Goal: Task Accomplishment & Management: Complete application form

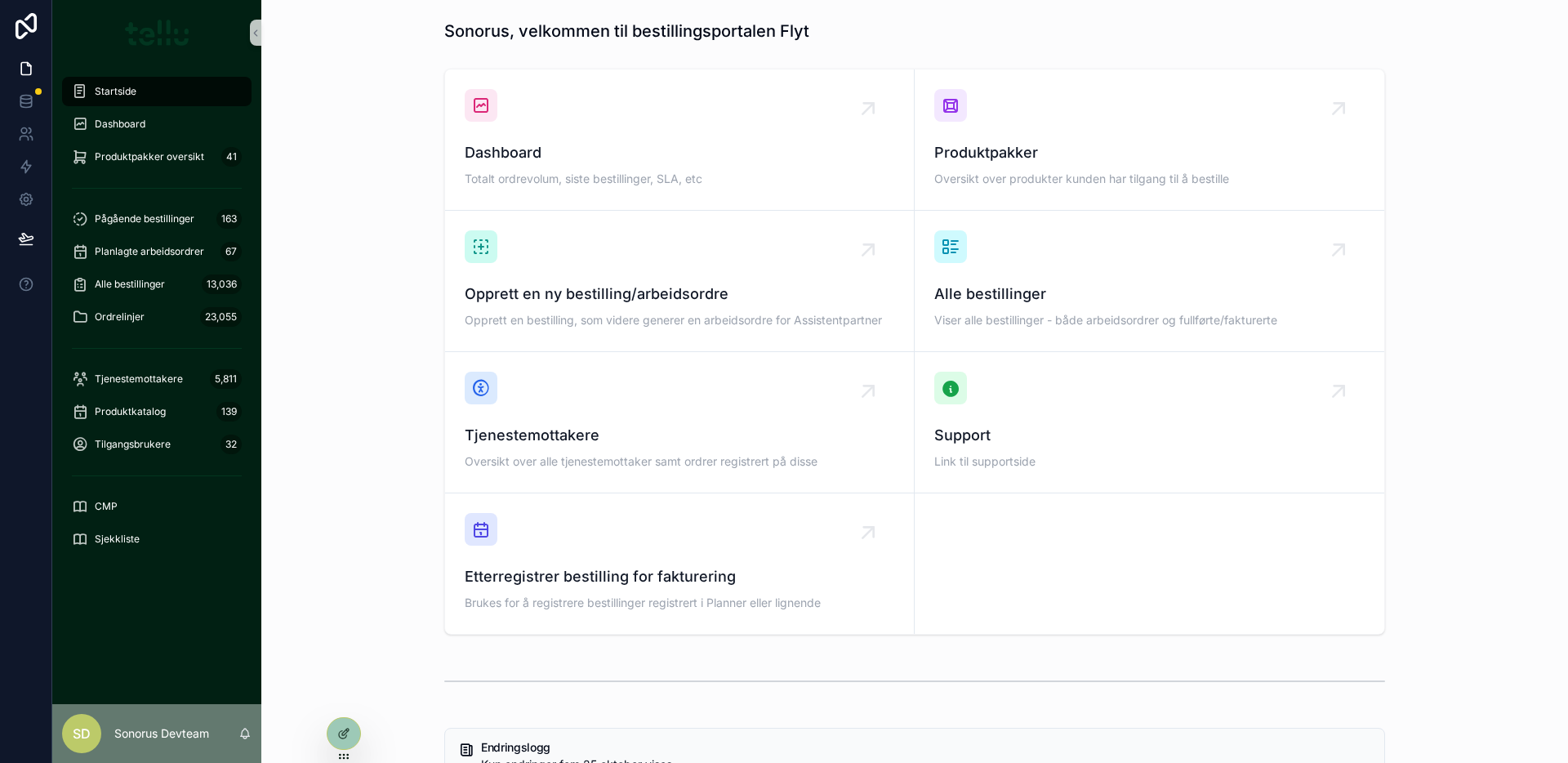
click at [336, 68] on div "Dashboard Totalt ordrevolum, siste bestillinger, SLA, etc Produktpakker Oversik…" at bounding box center [914, 351] width 1281 height 579
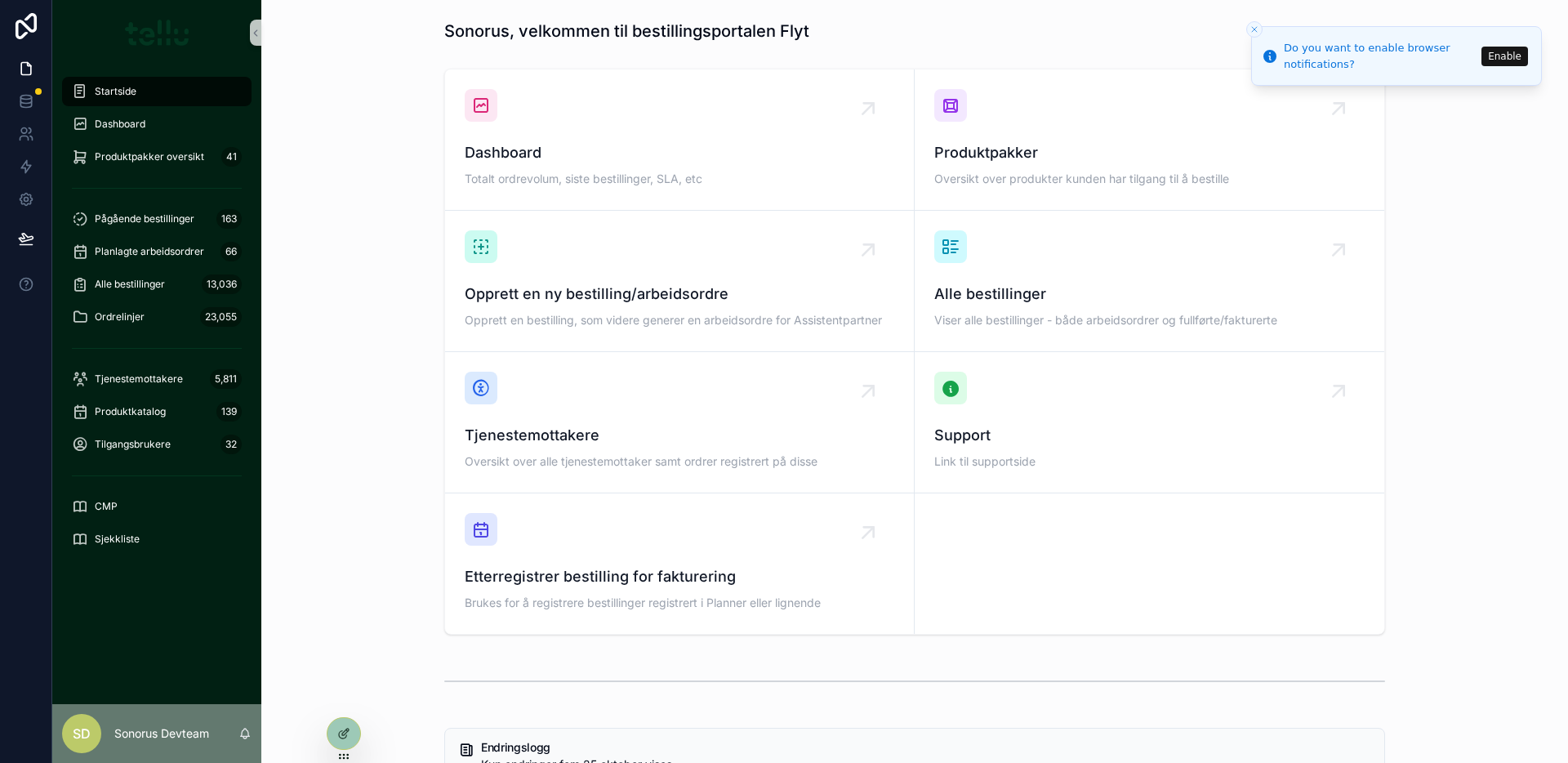
click at [300, 211] on div "Dashboard Totalt ordrevolum, siste bestillinger, SLA, etc Produktpakker Oversik…" at bounding box center [914, 351] width 1281 height 579
click at [166, 91] on div "Startside" at bounding box center [156, 91] width 169 height 26
drag, startPoint x: 134, startPoint y: 119, endPoint x: 235, endPoint y: 111, distance: 101.3
click at [134, 121] on span "Dashboard" at bounding box center [120, 123] width 50 height 13
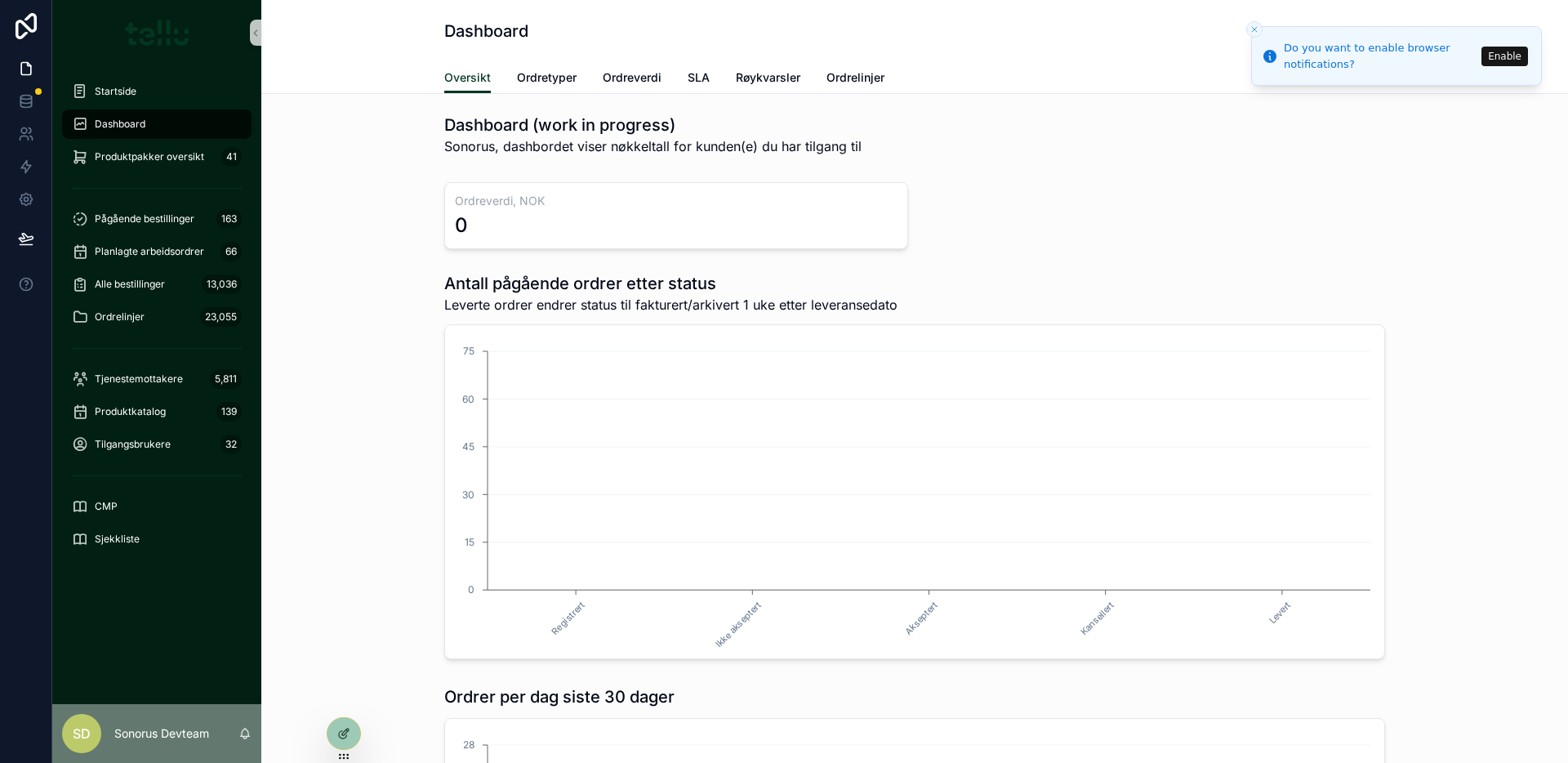
click at [1255, 28] on icon "Close toast" at bounding box center [1254, 29] width 10 height 10
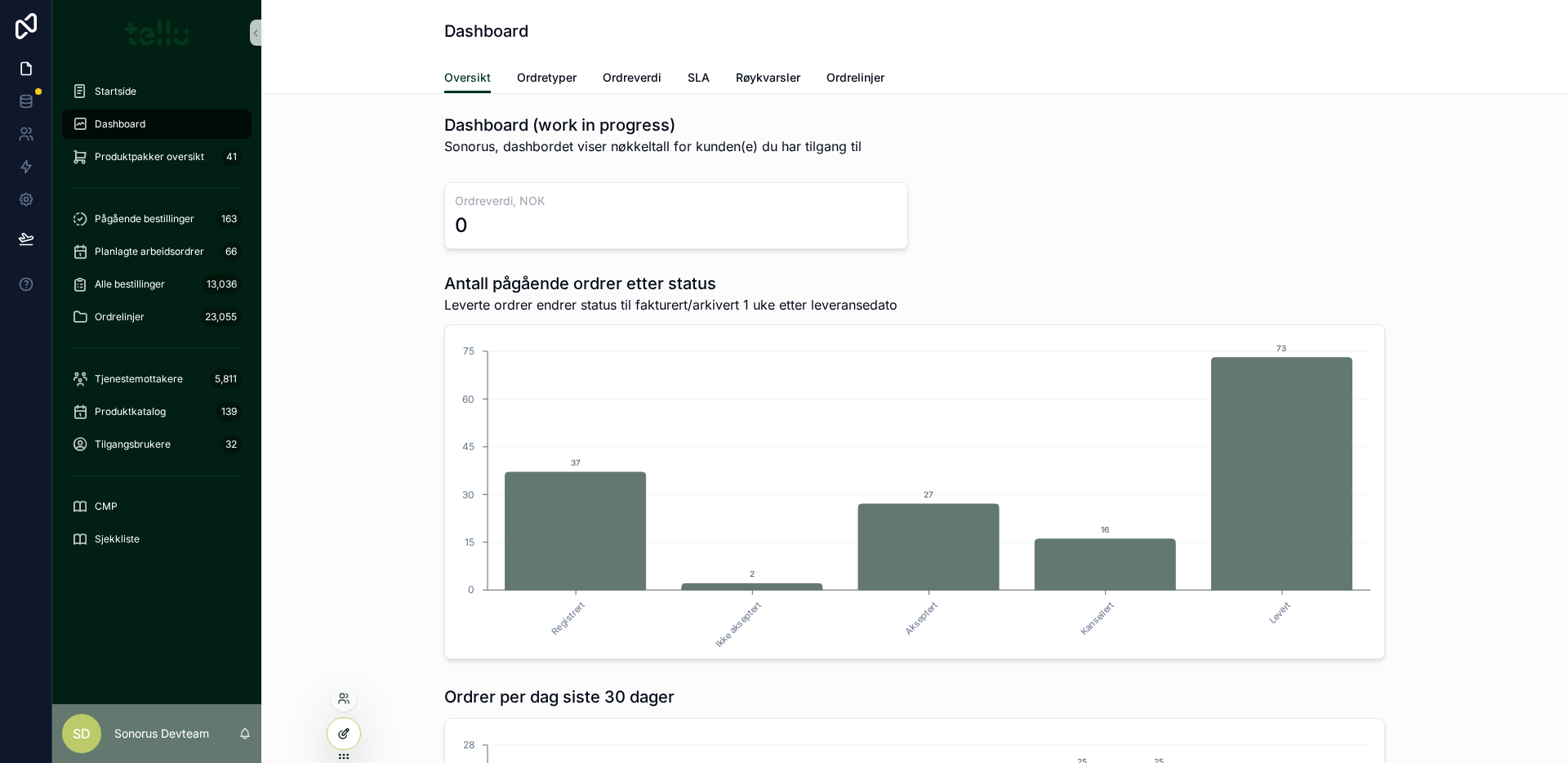
click at [343, 730] on icon at bounding box center [343, 733] width 13 height 13
click at [1017, 60] on div "Dashboard" at bounding box center [915, 31] width 941 height 62
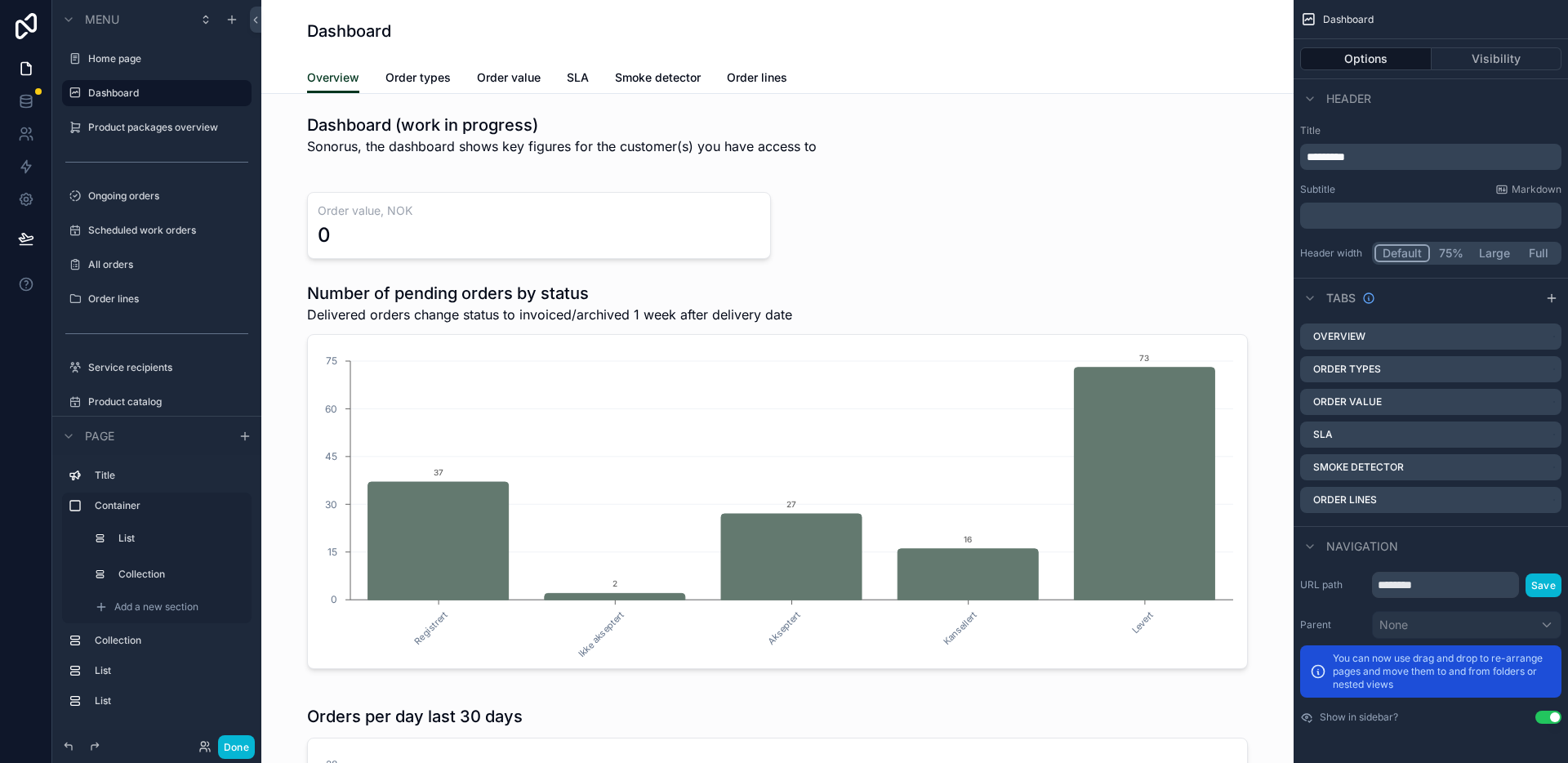
click at [859, 1] on div "Dashboard" at bounding box center [777, 31] width 941 height 62
click at [229, 739] on button "Done" at bounding box center [236, 747] width 37 height 23
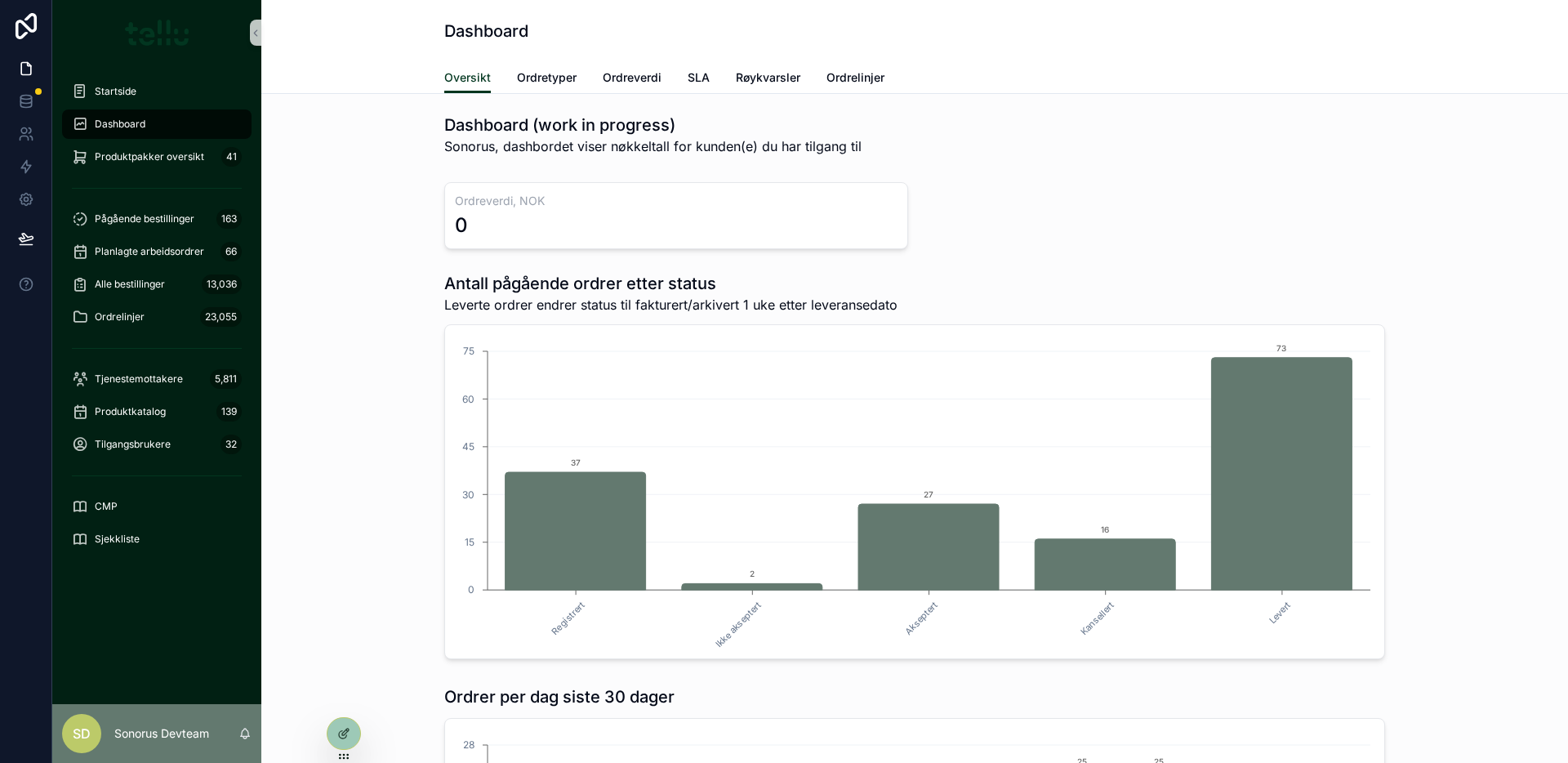
click at [1188, 76] on div "Oversikt Ordretyper Ordreverdi SLA Røykvarsler Ordrelinjer" at bounding box center [915, 77] width 941 height 31
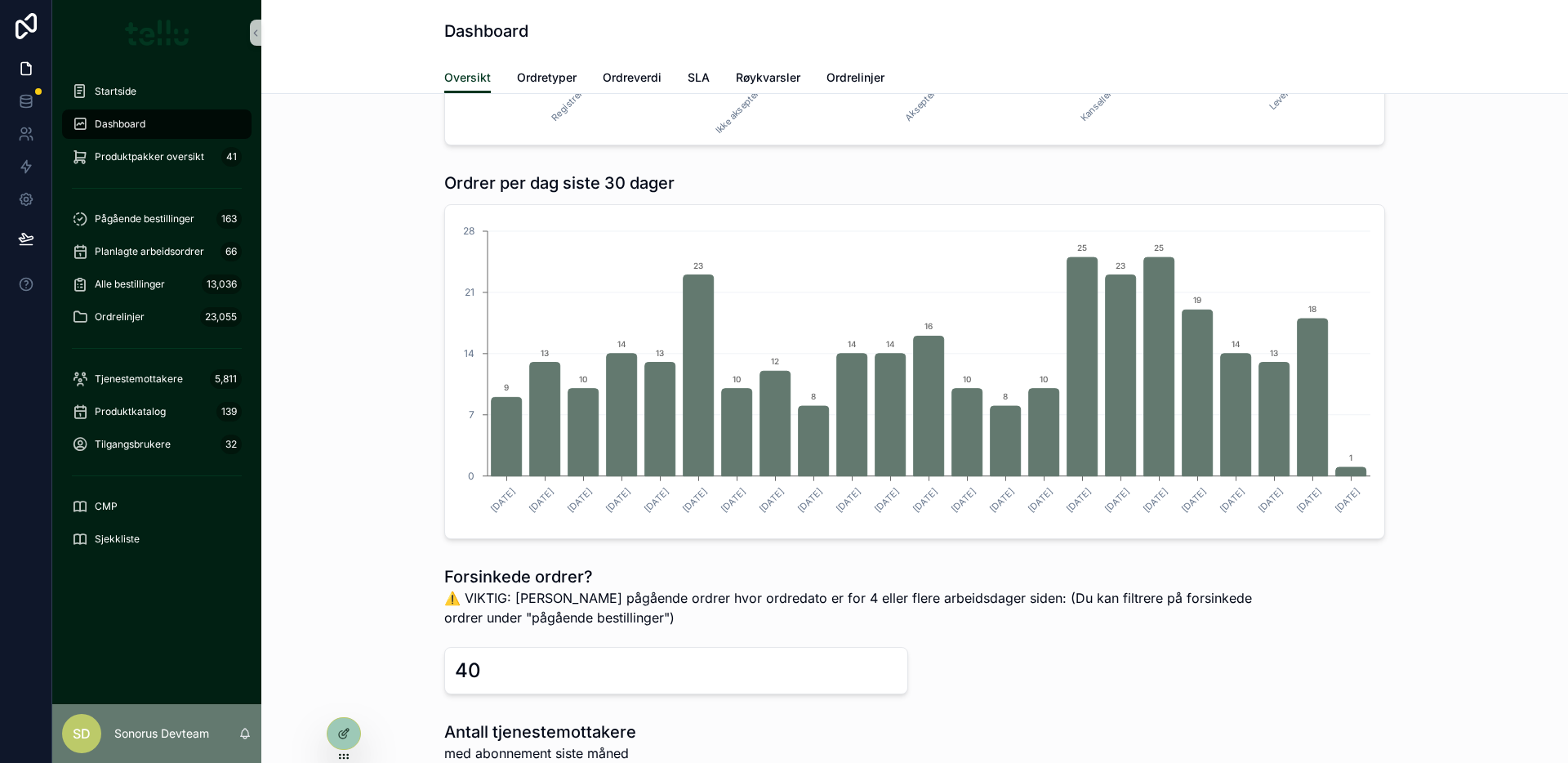
scroll to position [708, 0]
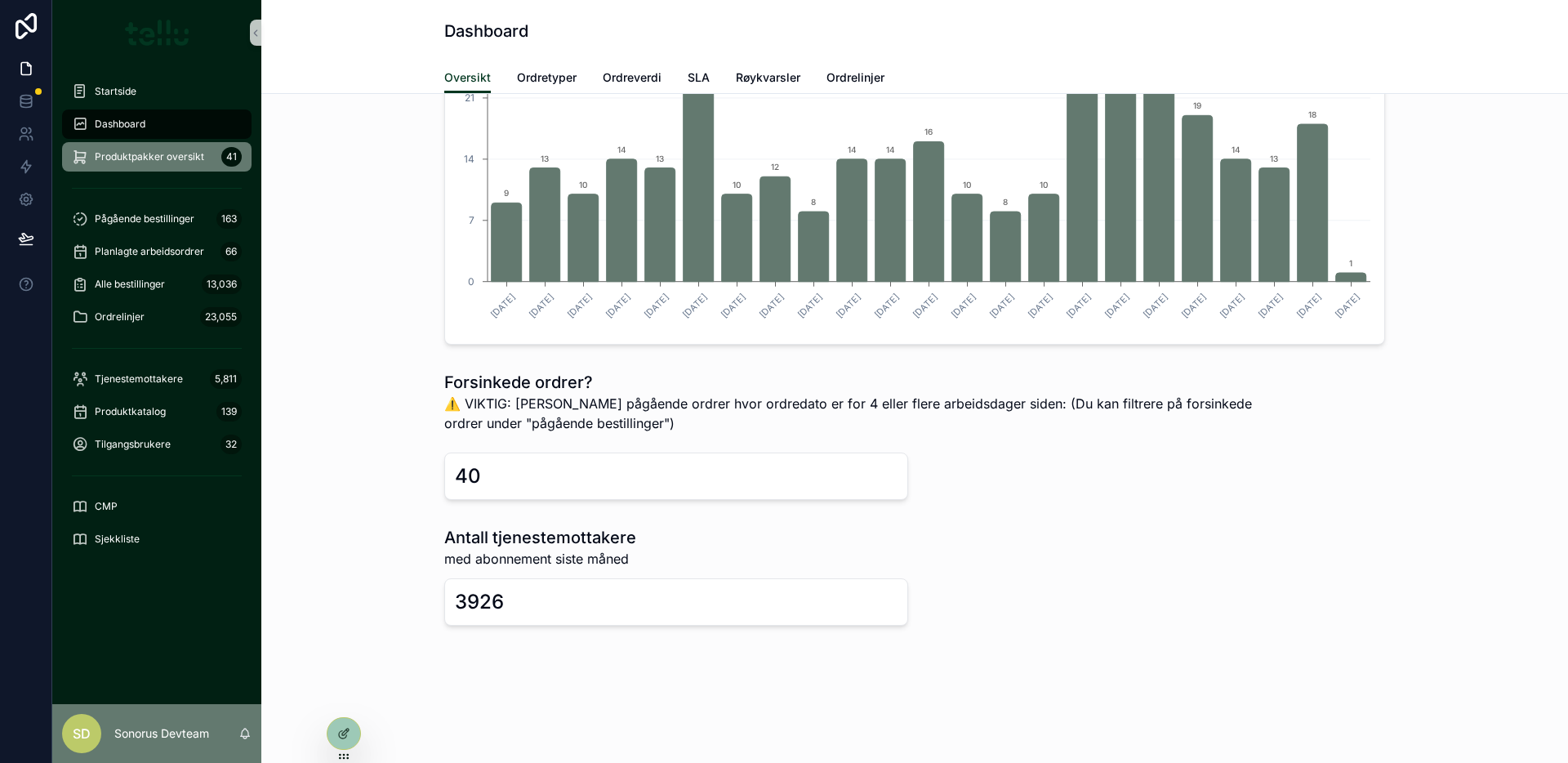
click at [152, 164] on div "Produktpakker oversikt 41" at bounding box center [156, 156] width 169 height 26
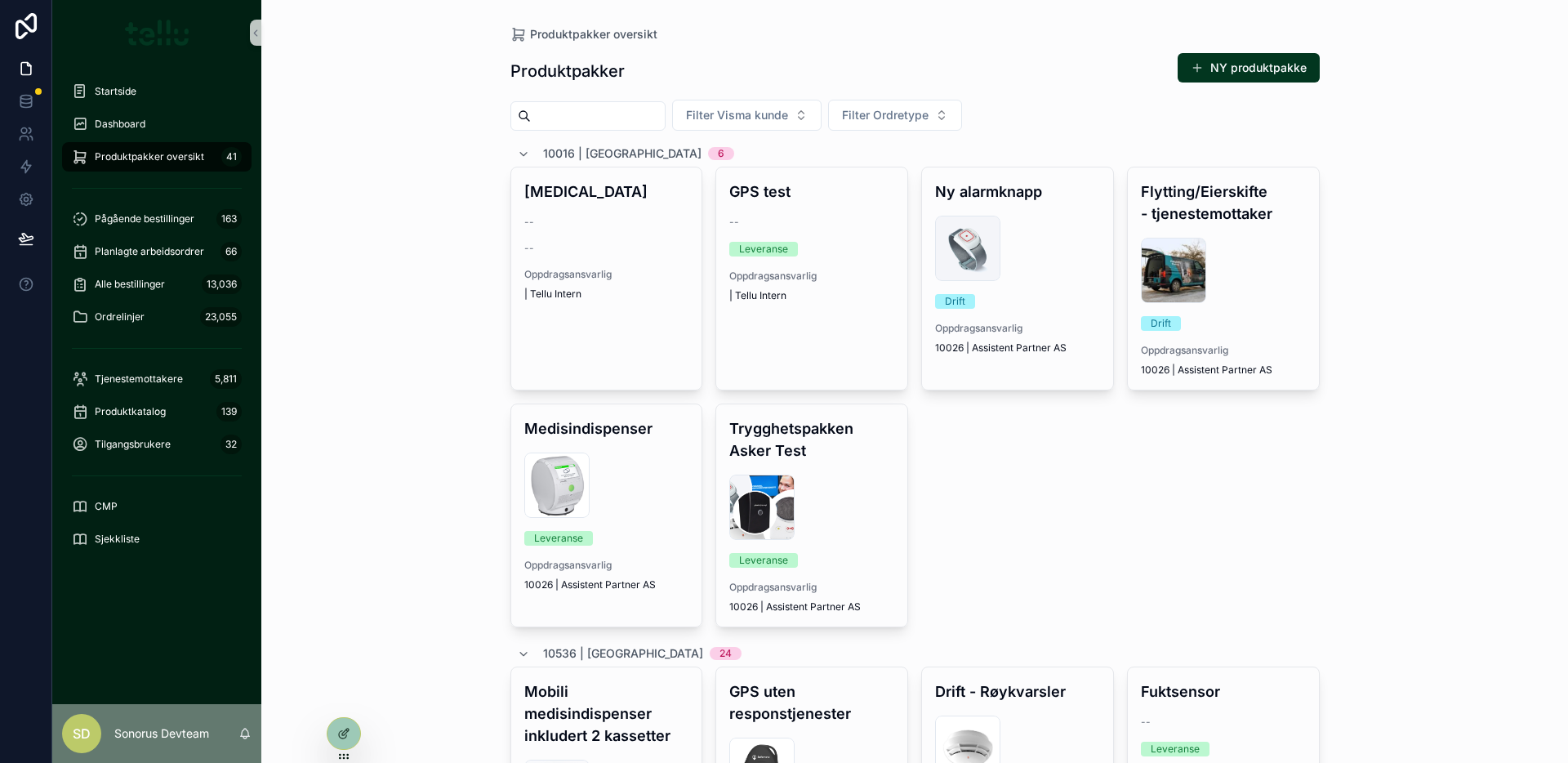
click at [1395, 65] on div "Produktpakker oversikt Produktpakker NY produktpakke Filter Visma kunde Filter …" at bounding box center [915, 382] width 1307 height 763
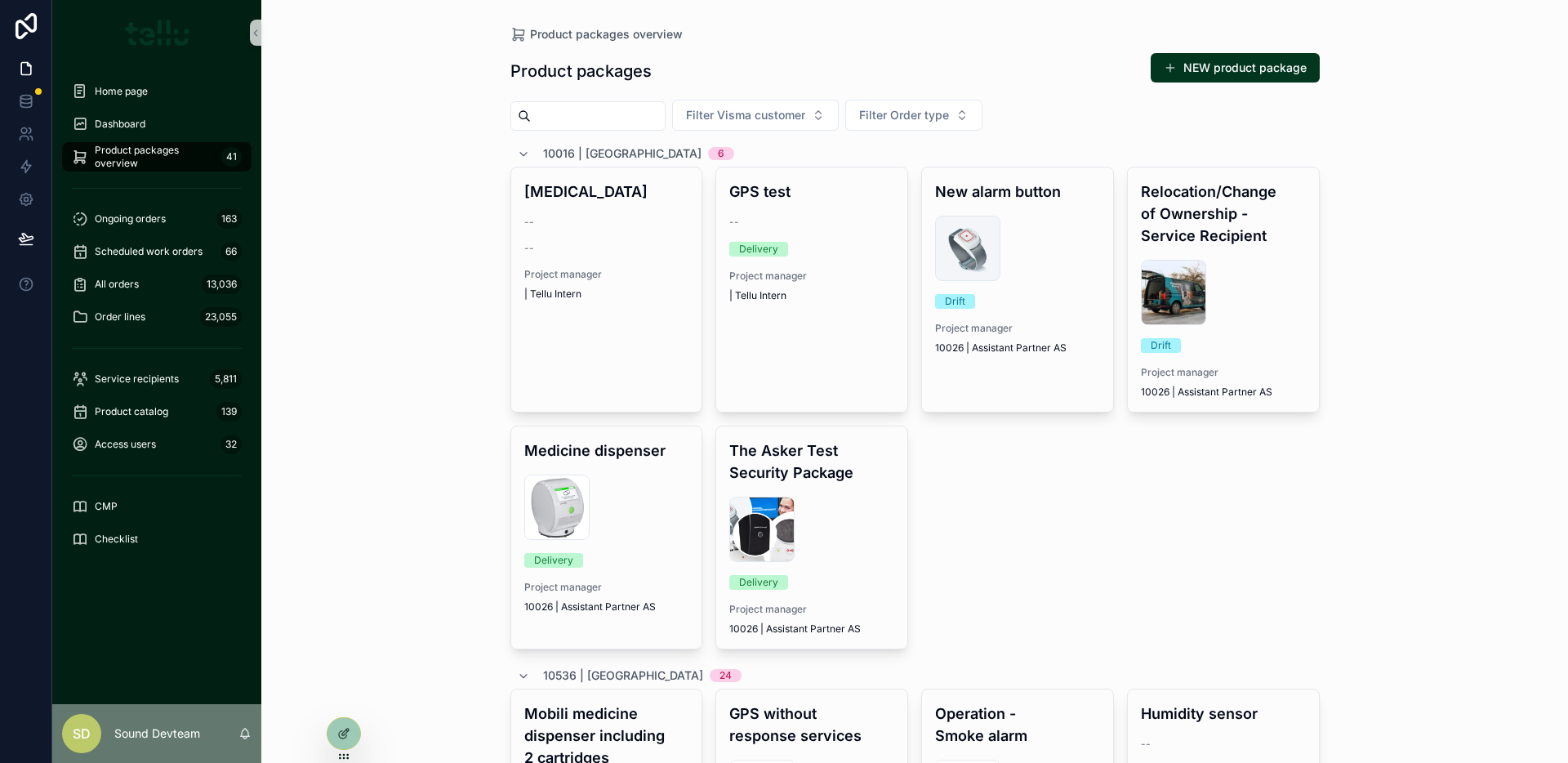
click at [1387, 40] on div "Product packages overview Product packages NEW product package Filter Visma cus…" at bounding box center [915, 382] width 1307 height 763
click at [1211, 75] on font "NEW product package" at bounding box center [1244, 68] width 123 height 16
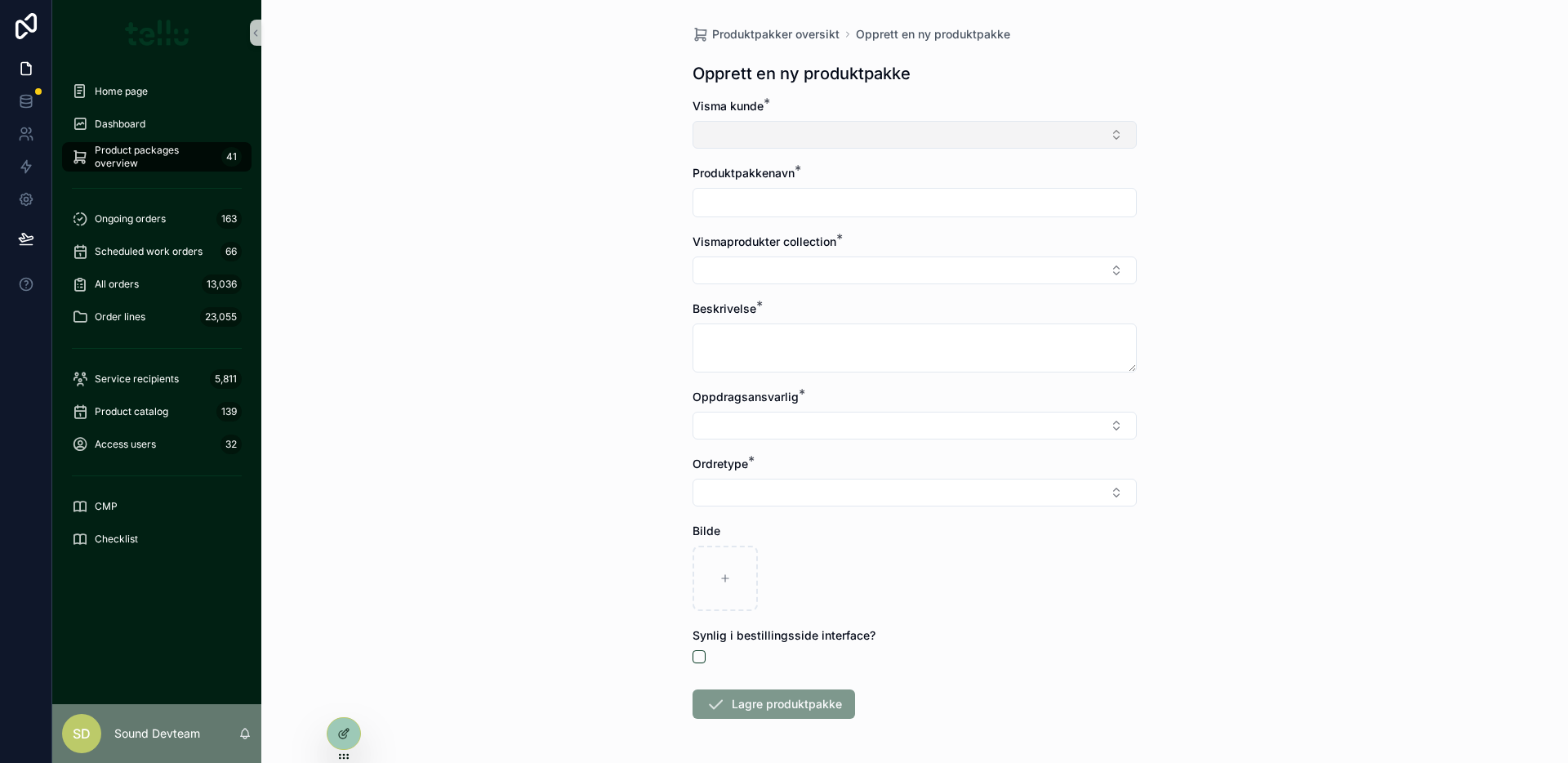
click at [770, 125] on button "Select Button" at bounding box center [914, 135] width 444 height 28
click at [594, 162] on div "Produktpakker oversikt Opprett en ny produktpakke Opprett en ny produktpakke Vi…" at bounding box center [915, 382] width 1307 height 763
click at [766, 35] on span "Produktpakker oversikt" at bounding box center [776, 34] width 128 height 16
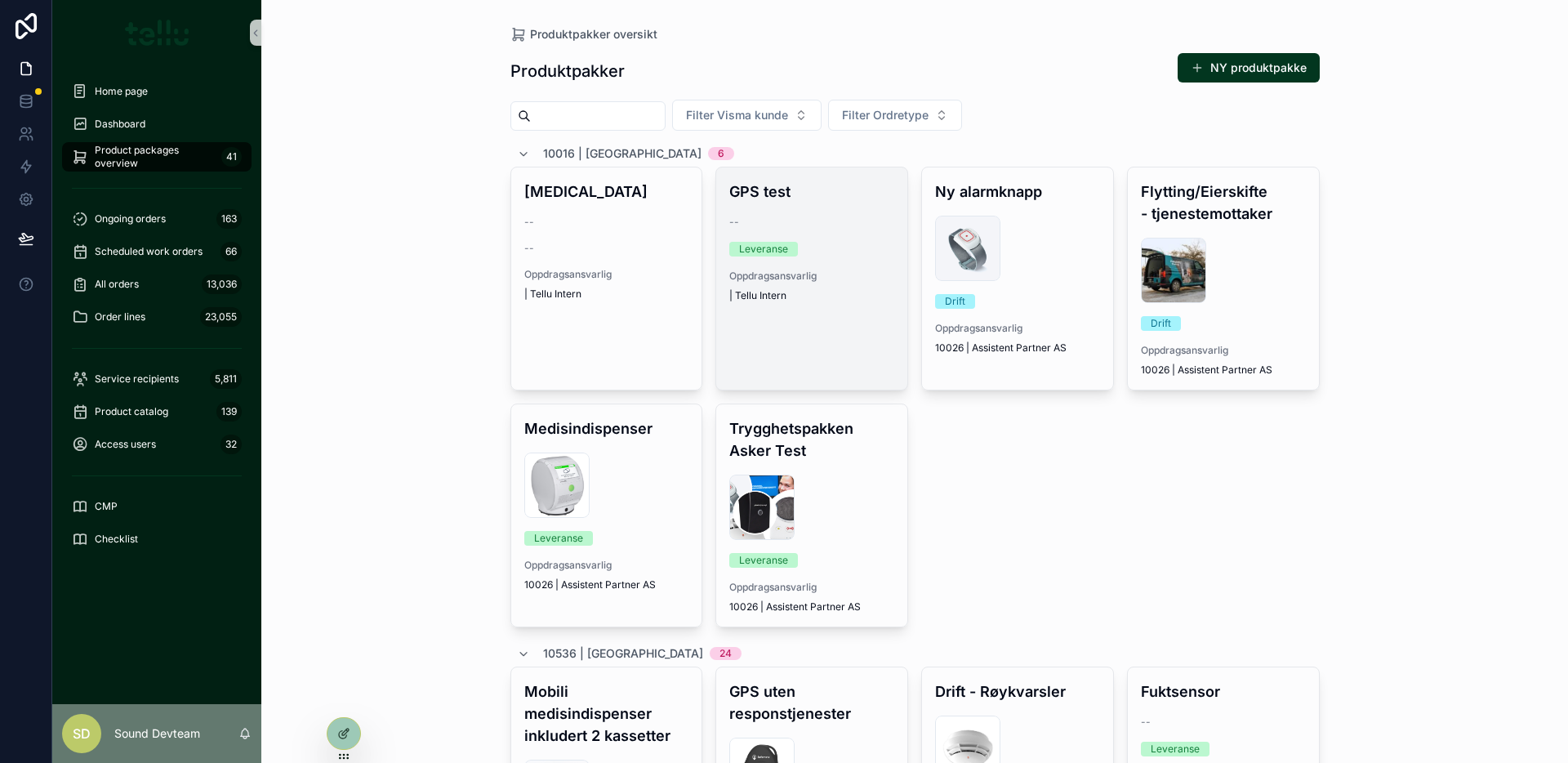
click at [827, 221] on div "--" at bounding box center [811, 222] width 165 height 13
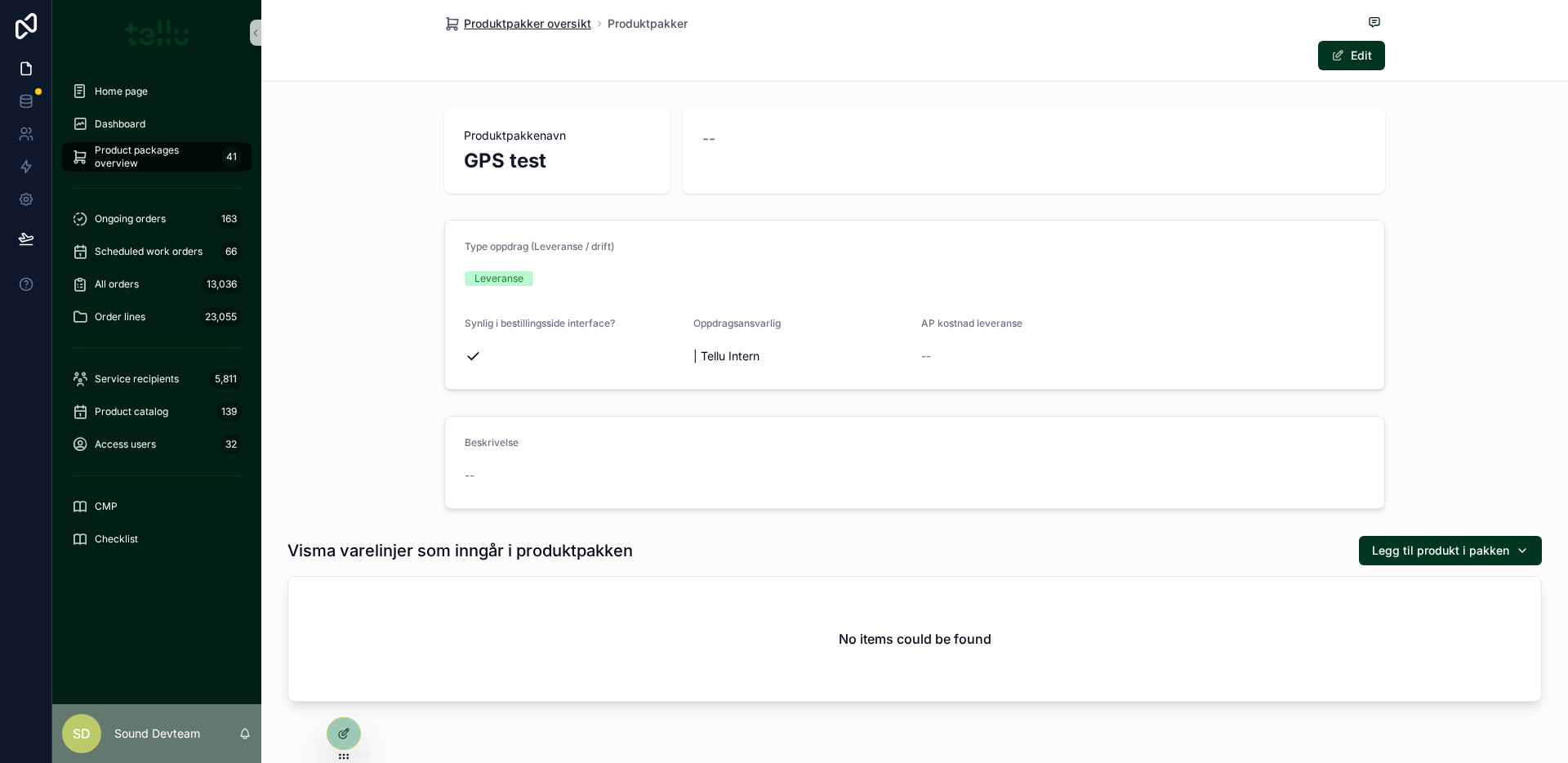
click at [488, 17] on span "Produktpakker oversikt" at bounding box center [528, 23] width 128 height 16
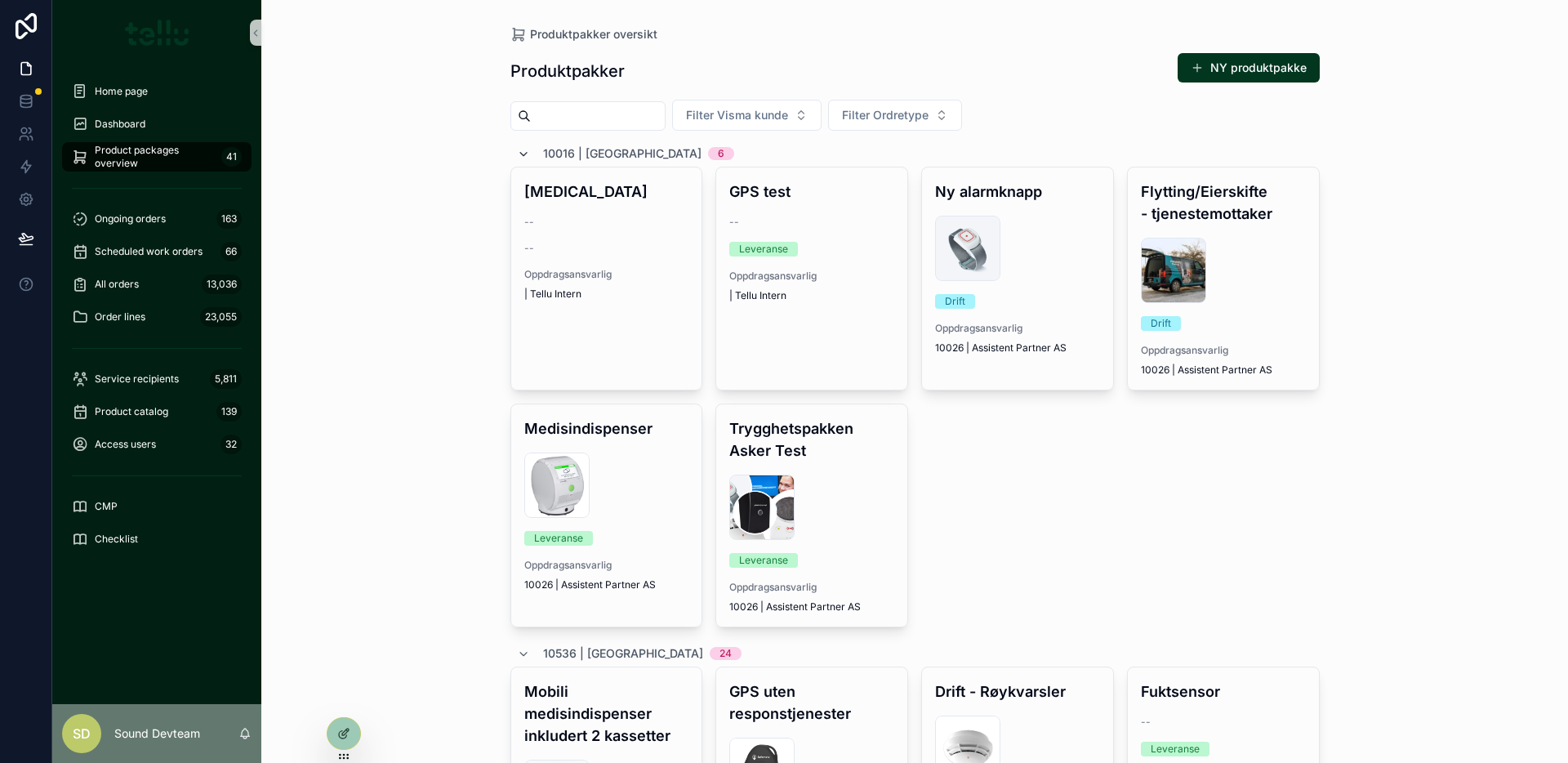
click at [517, 154] on icon "scrollable content" at bounding box center [523, 154] width 13 height 13
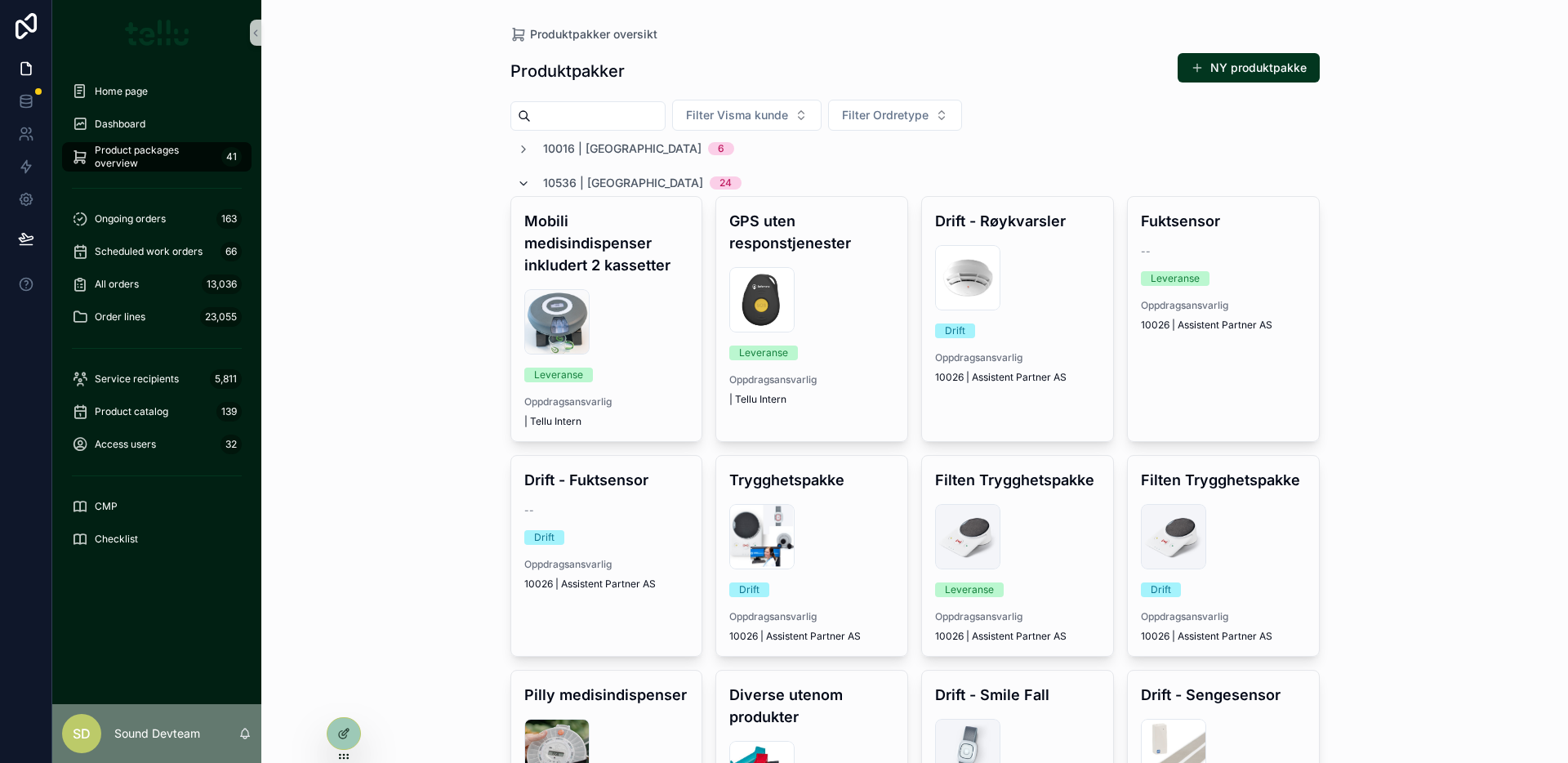
click at [517, 181] on icon "scrollable content" at bounding box center [523, 183] width 13 height 13
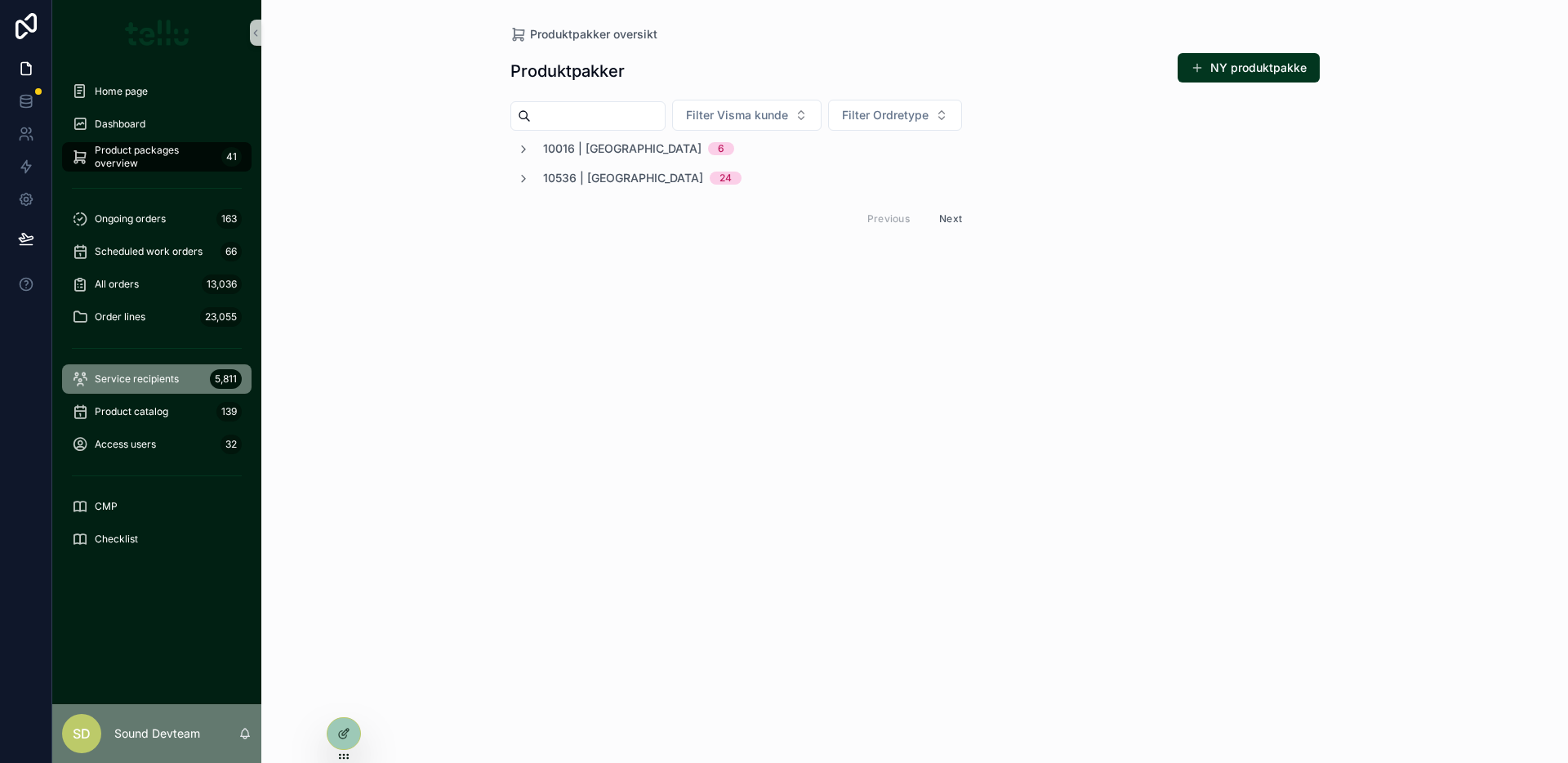
click at [150, 386] on div "Service recipients 5,811" at bounding box center [156, 379] width 169 height 26
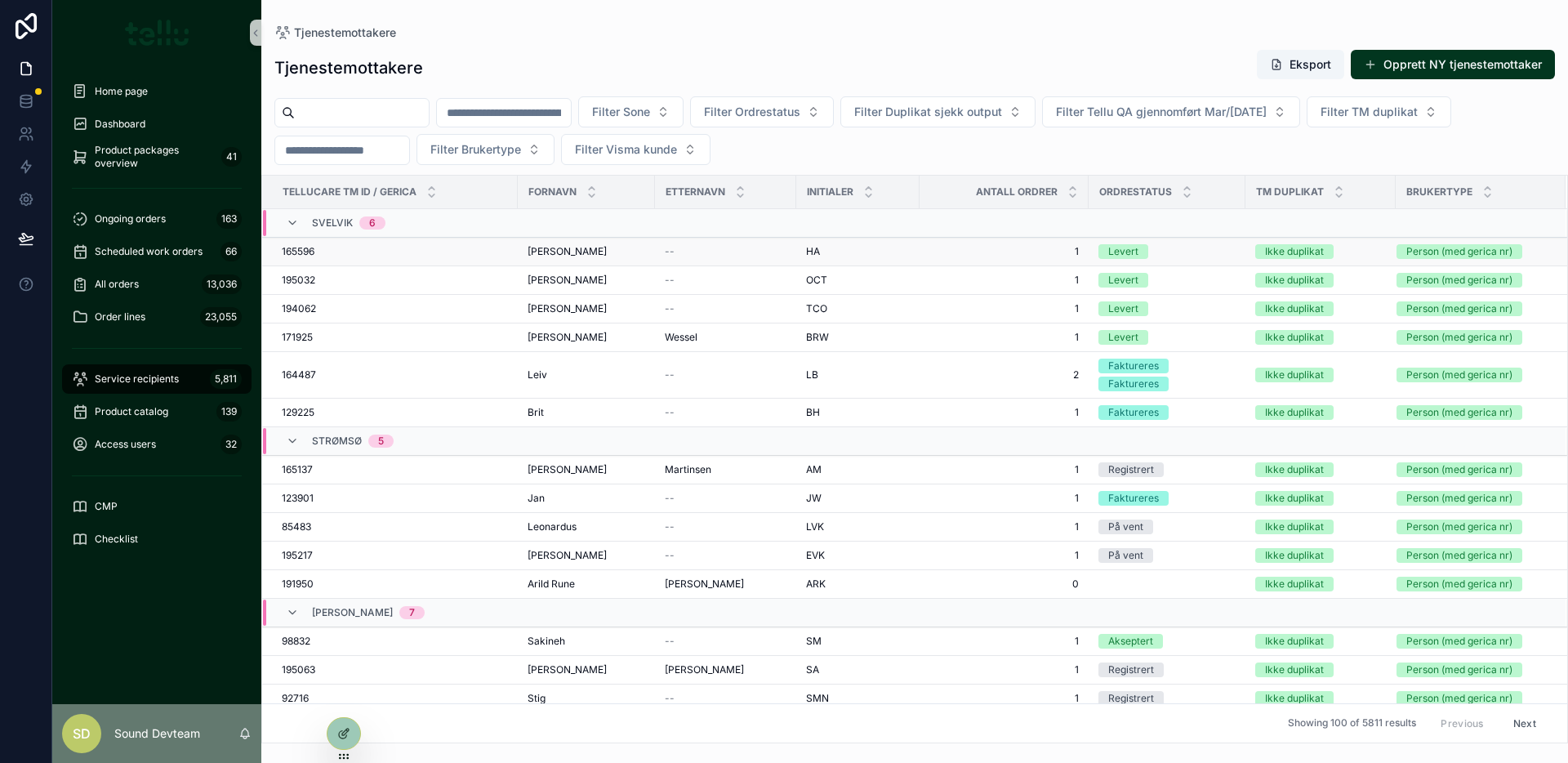
click at [415, 252] on div "165596 165596" at bounding box center [395, 251] width 226 height 13
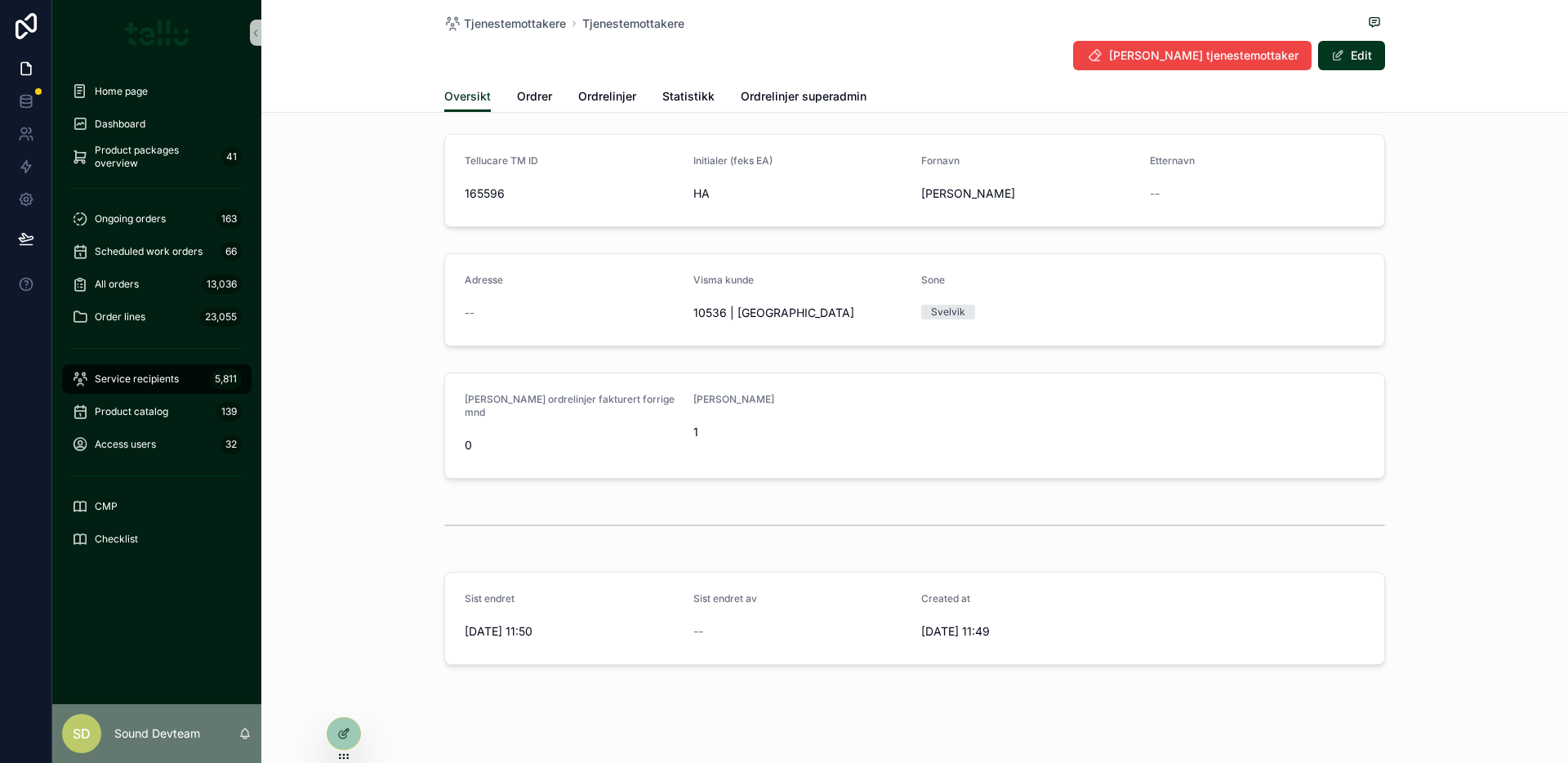
scroll to position [220, 0]
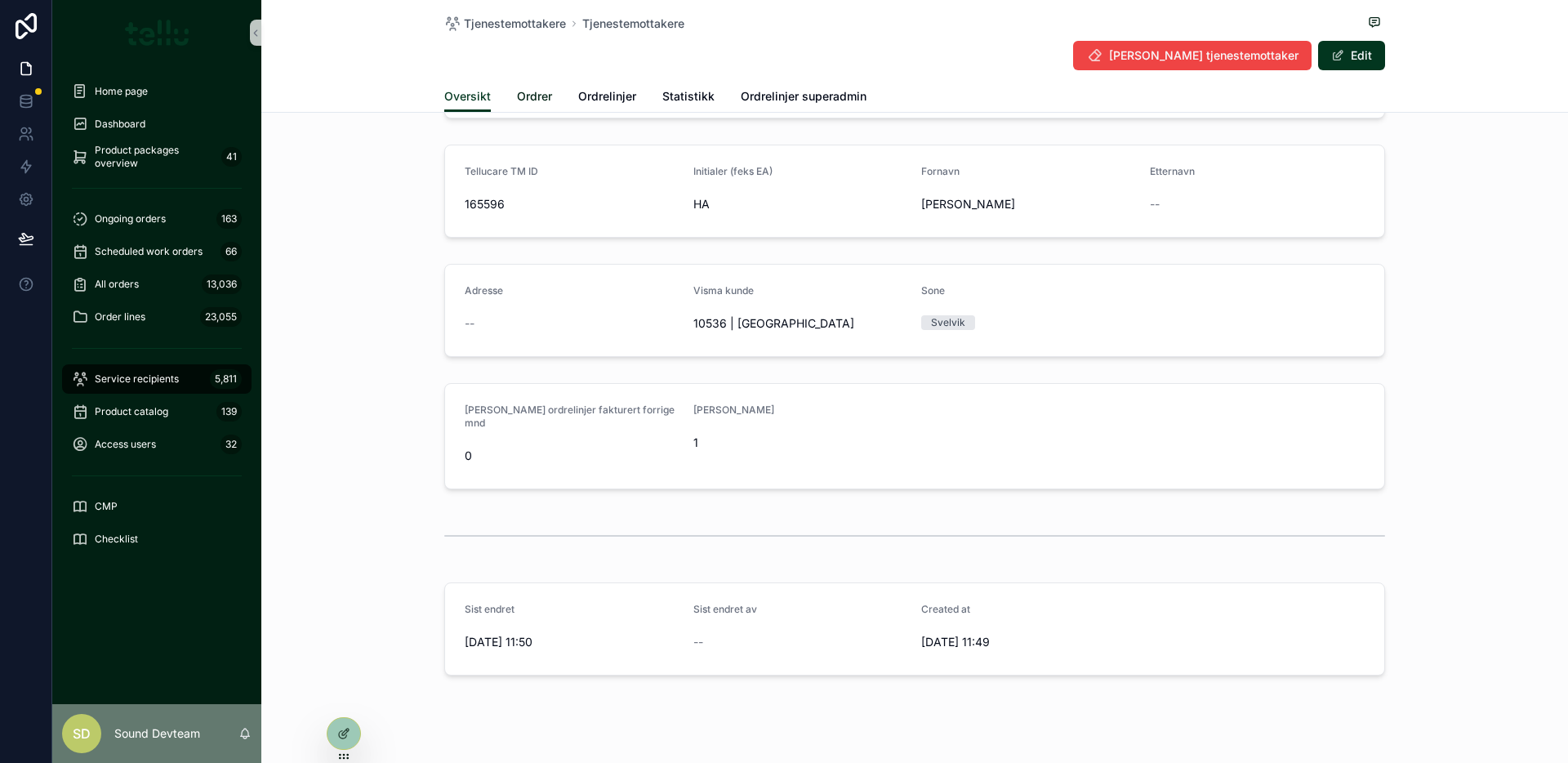
click at [523, 90] on span "Ordrer" at bounding box center [534, 96] width 35 height 16
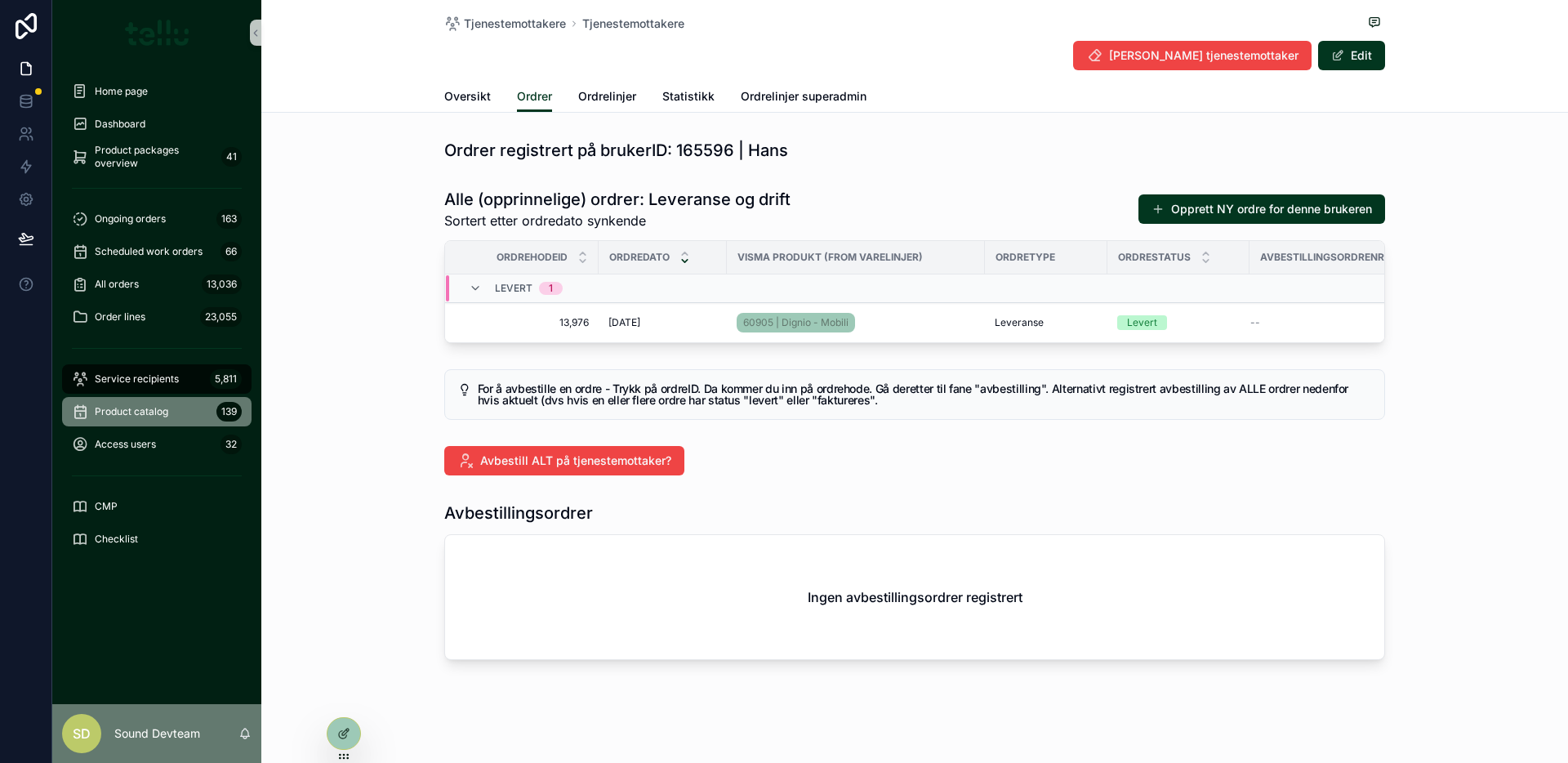
click at [154, 413] on font "Product catalog" at bounding box center [132, 411] width 74 height 13
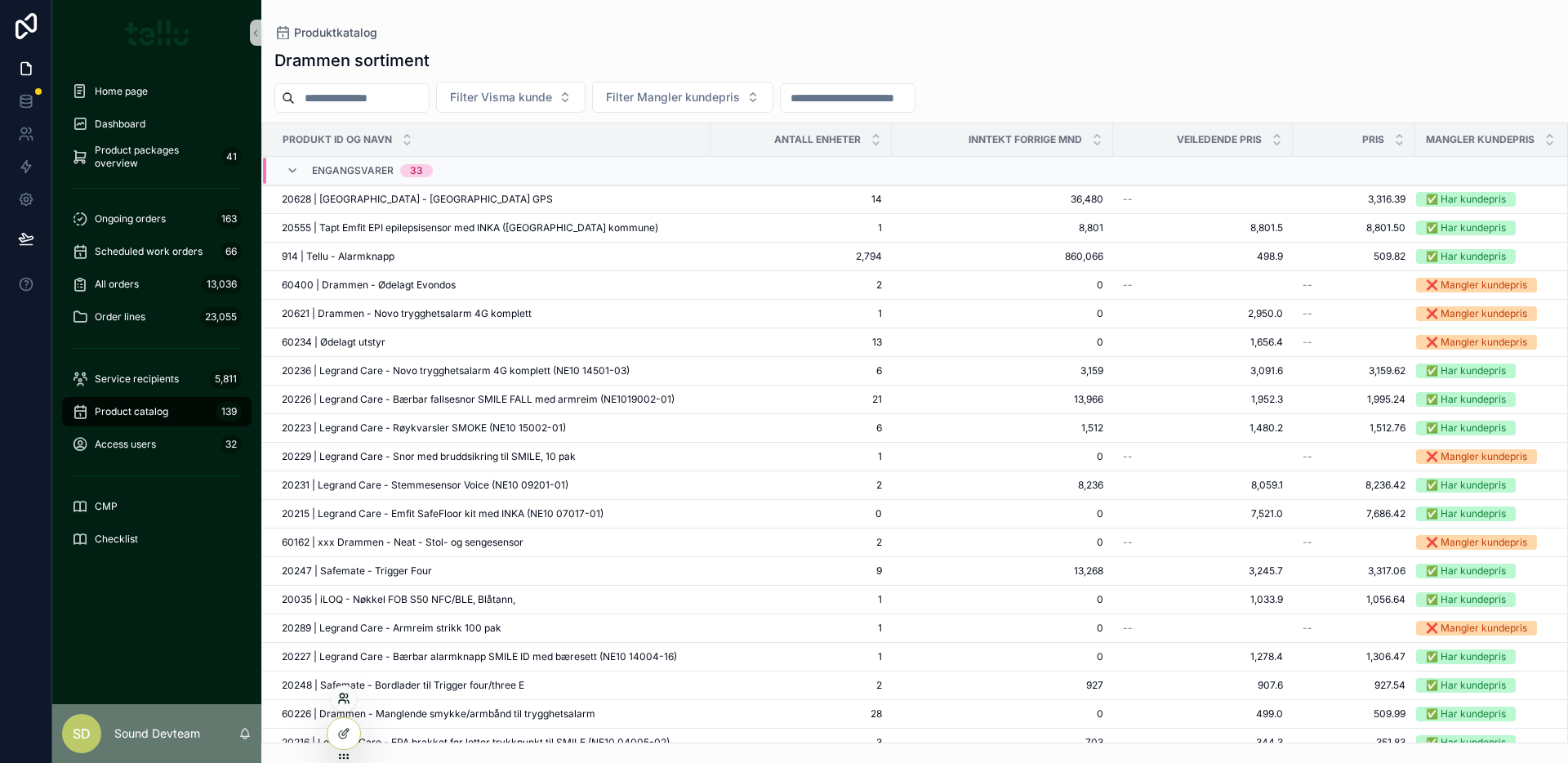
click at [345, 695] on icon at bounding box center [343, 698] width 13 height 13
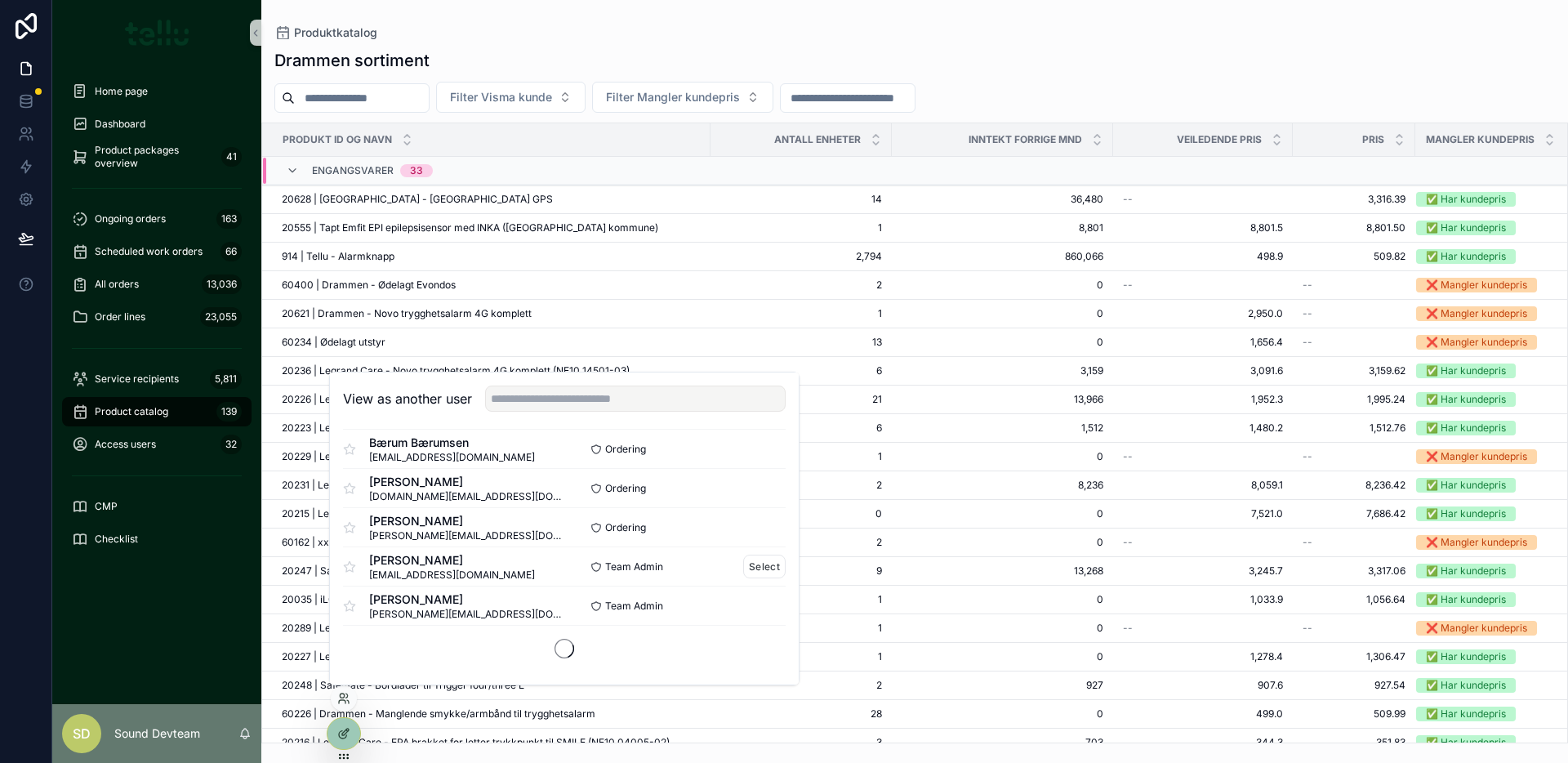
scroll to position [983, 0]
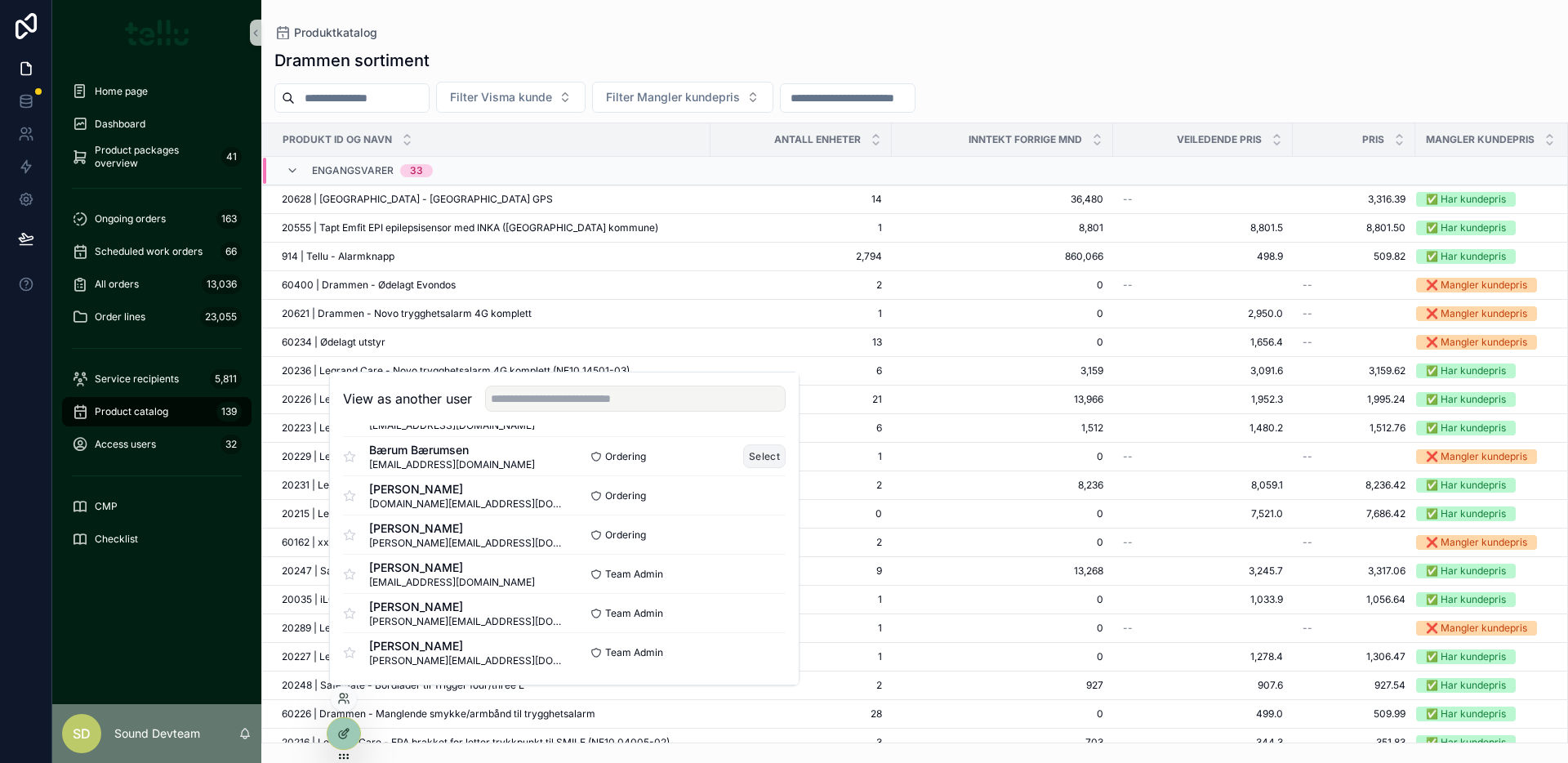
click at [752, 457] on font "Select" at bounding box center [765, 456] width 31 height 13
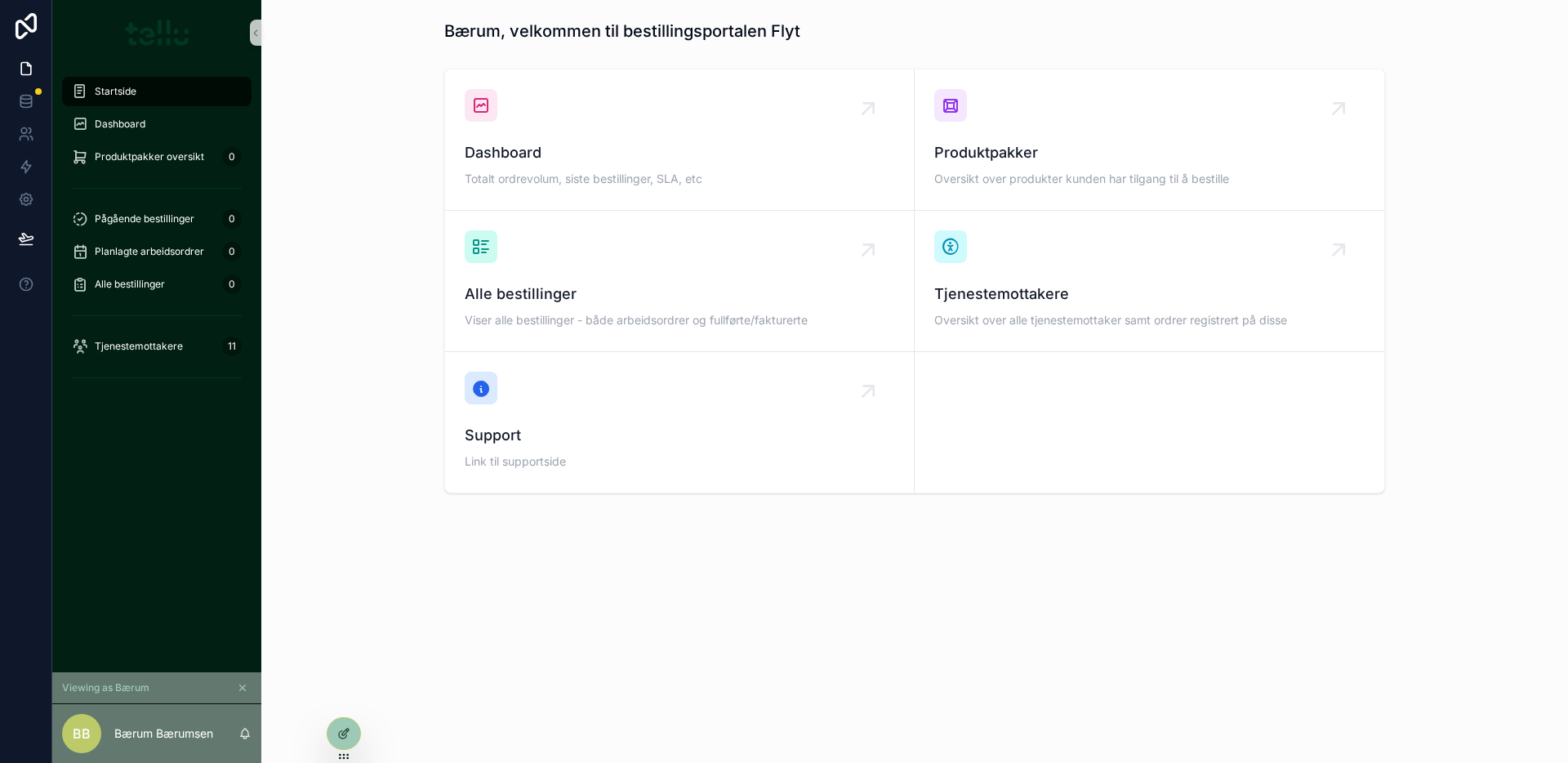
click at [274, 475] on div "Dashboard Totalt ordrevolum, siste bestillinger, SLA, etc Produktpakker Oversik…" at bounding box center [914, 281] width 1281 height 438
click at [117, 84] on div "Startside" at bounding box center [156, 91] width 169 height 26
click at [182, 122] on div "Dashboard" at bounding box center [156, 124] width 169 height 26
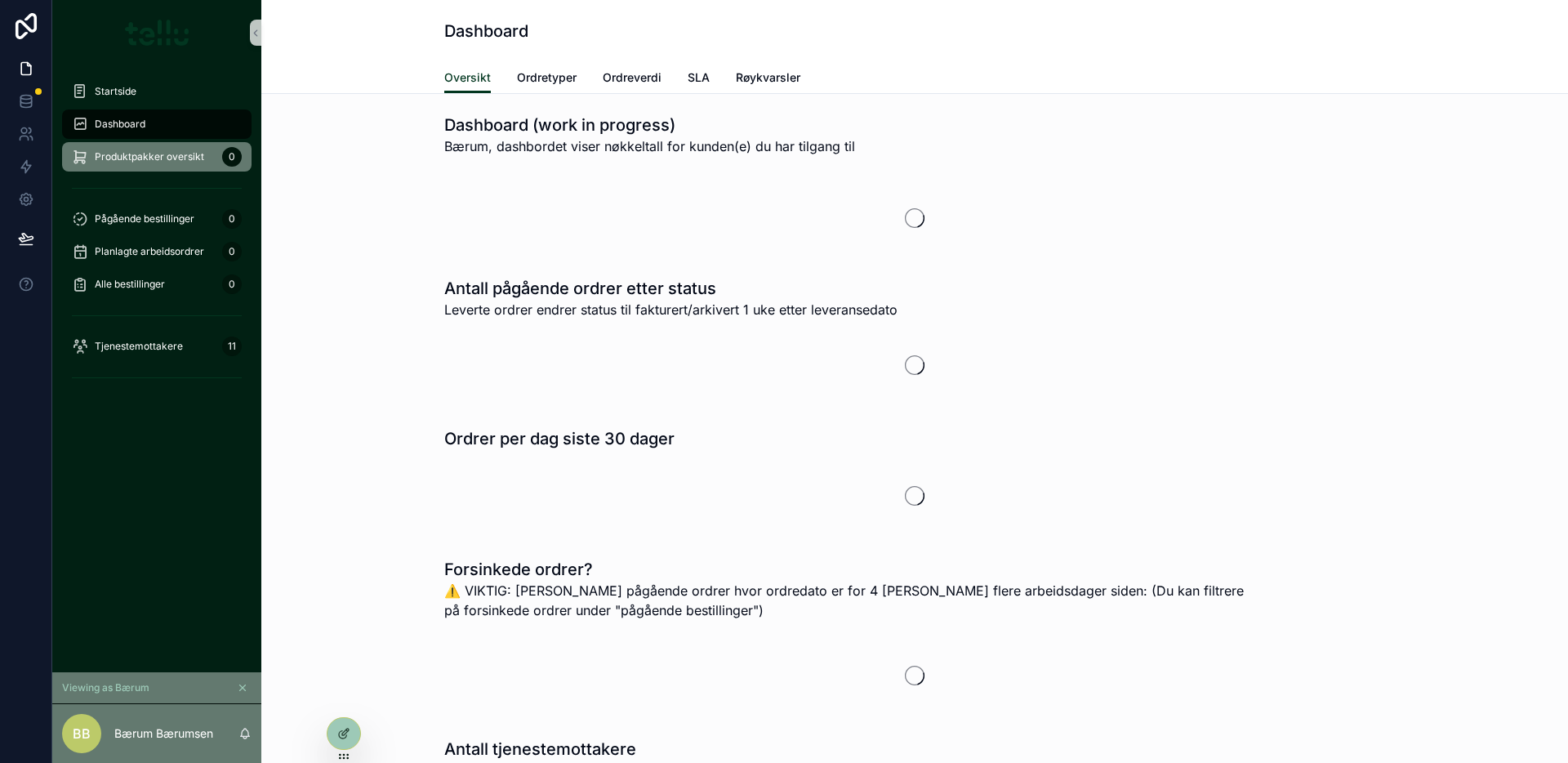
click at [163, 160] on span "Produktpakker oversikt" at bounding box center [149, 156] width 109 height 13
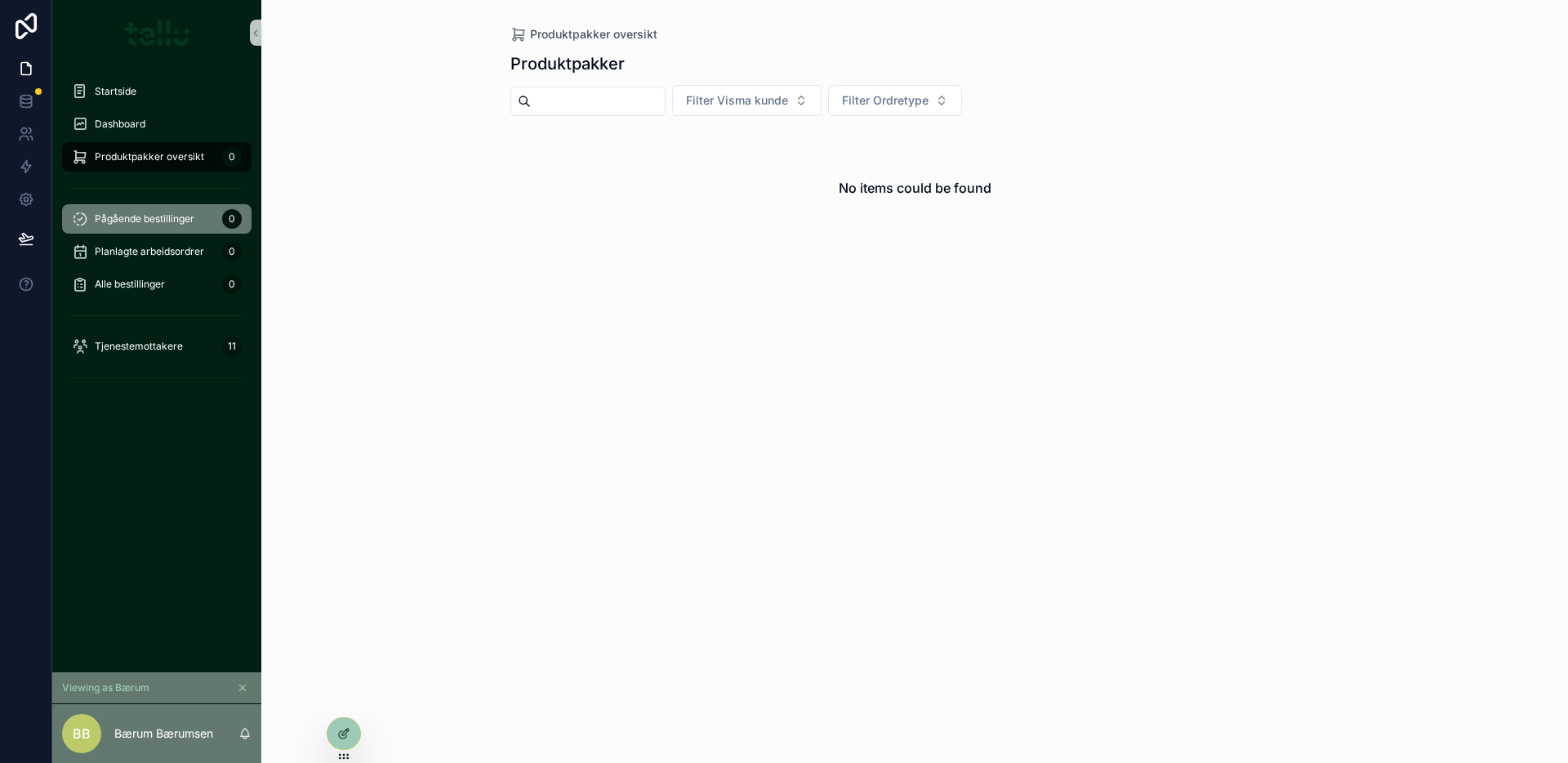
click at [125, 219] on span "Pågående bestillinger" at bounding box center [144, 218] width 100 height 13
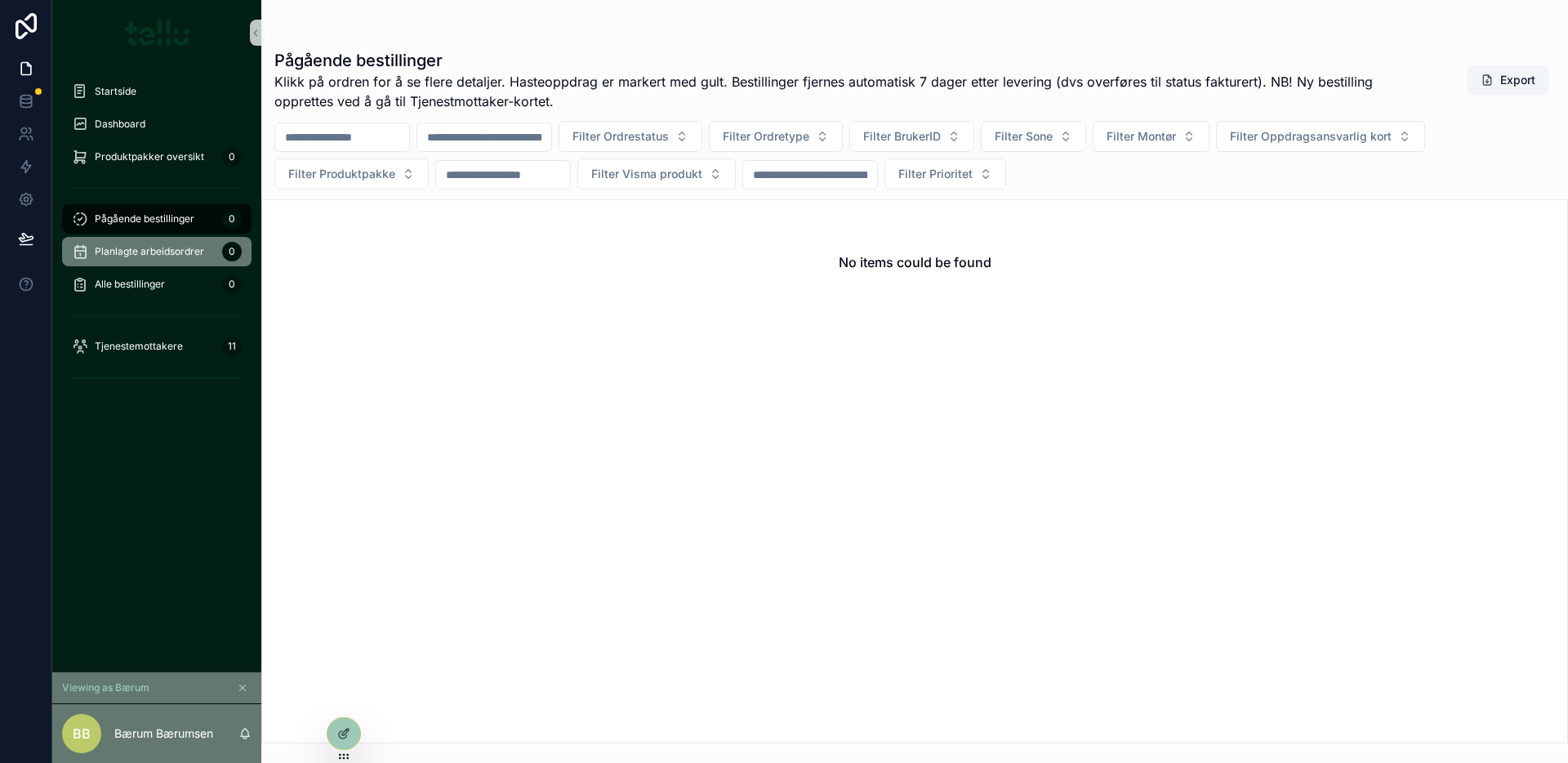
click at [189, 248] on span "Planlagte arbeidsordrer" at bounding box center [149, 251] width 109 height 13
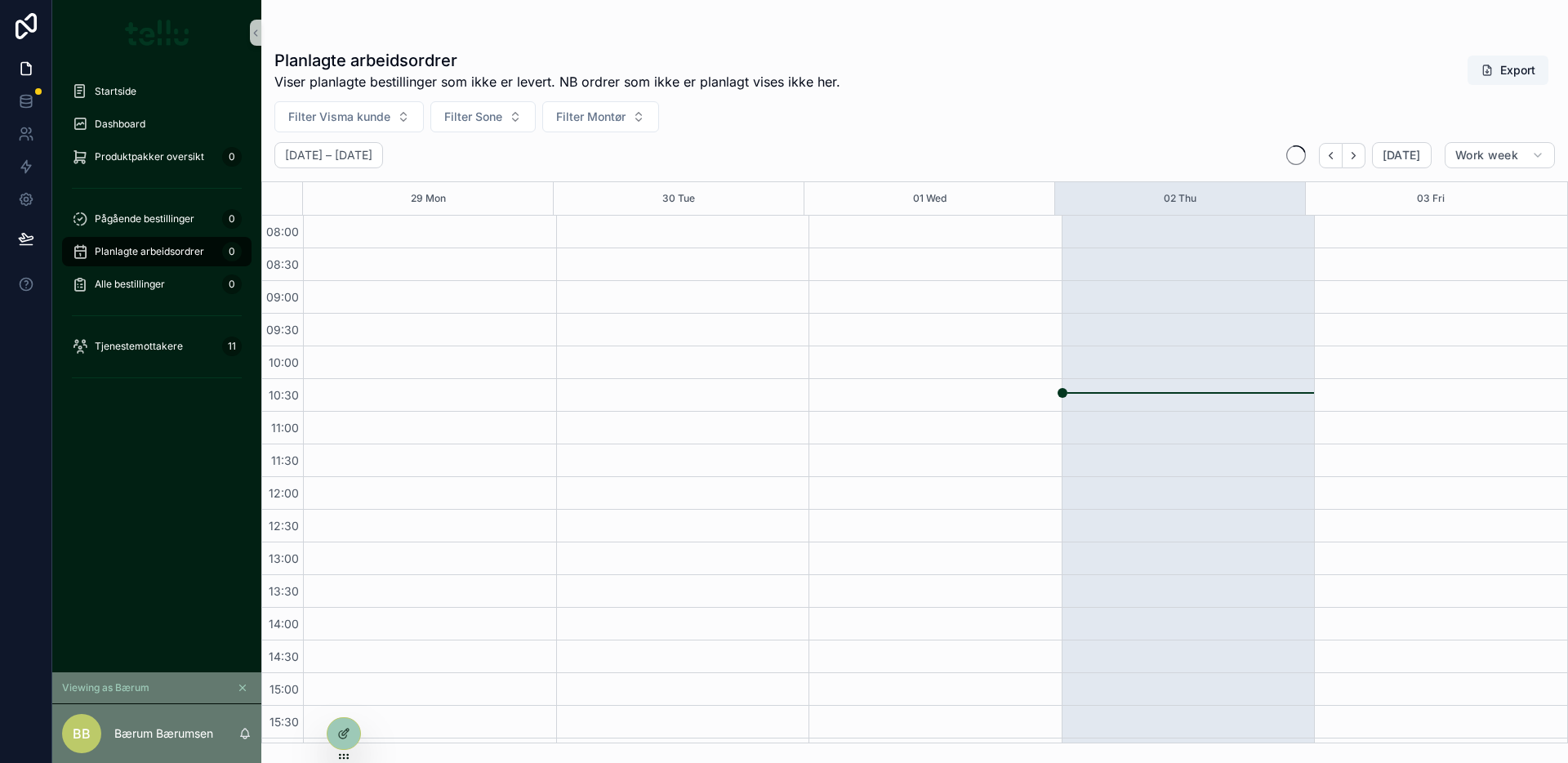
scroll to position [127, 0]
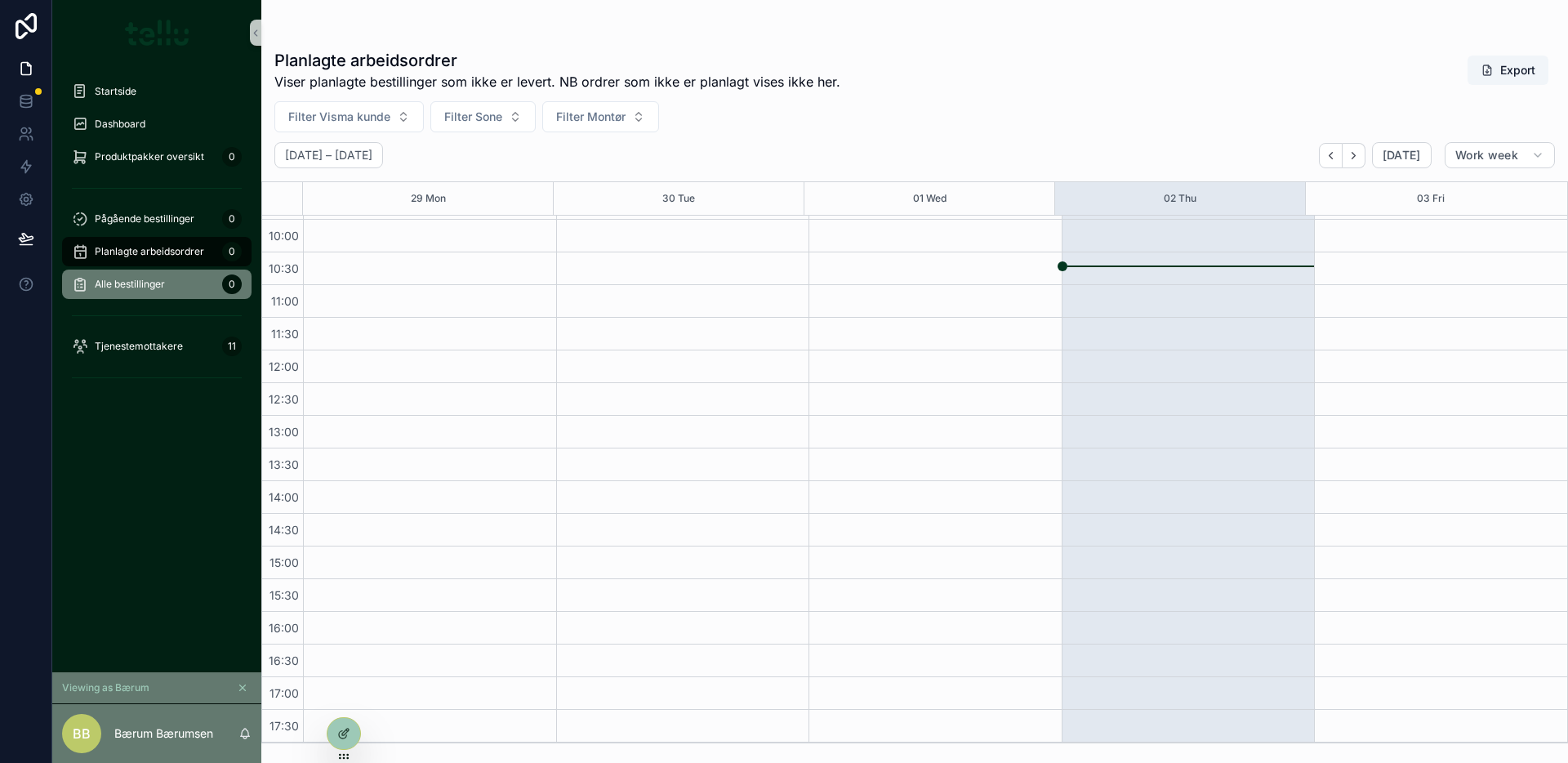
click at [166, 286] on div "Alle bestillinger 0" at bounding box center [156, 284] width 169 height 26
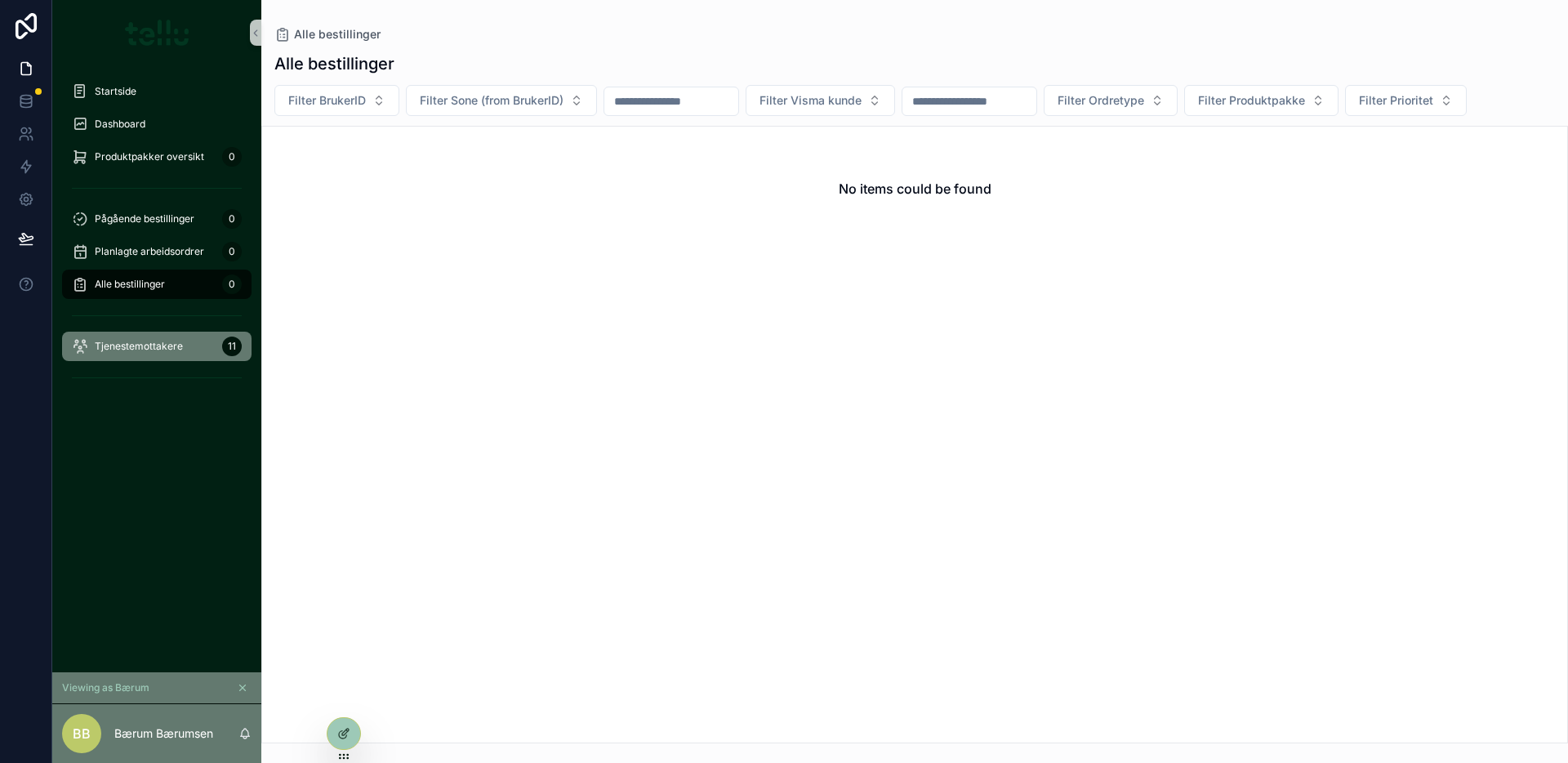
click at [180, 355] on div "Tjenestemottakere 11" at bounding box center [156, 346] width 169 height 26
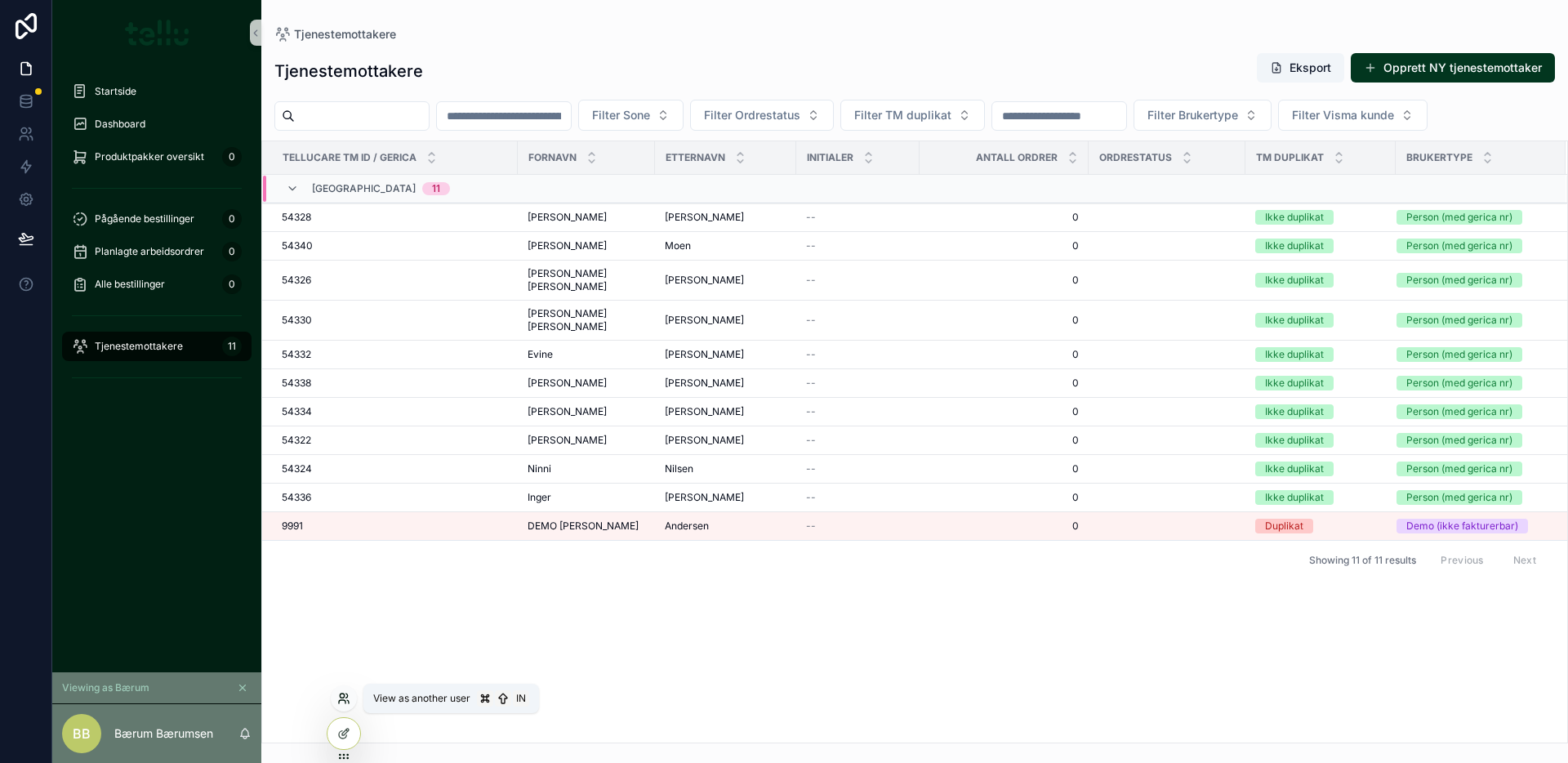
click at [341, 700] on icon at bounding box center [342, 701] width 7 height 3
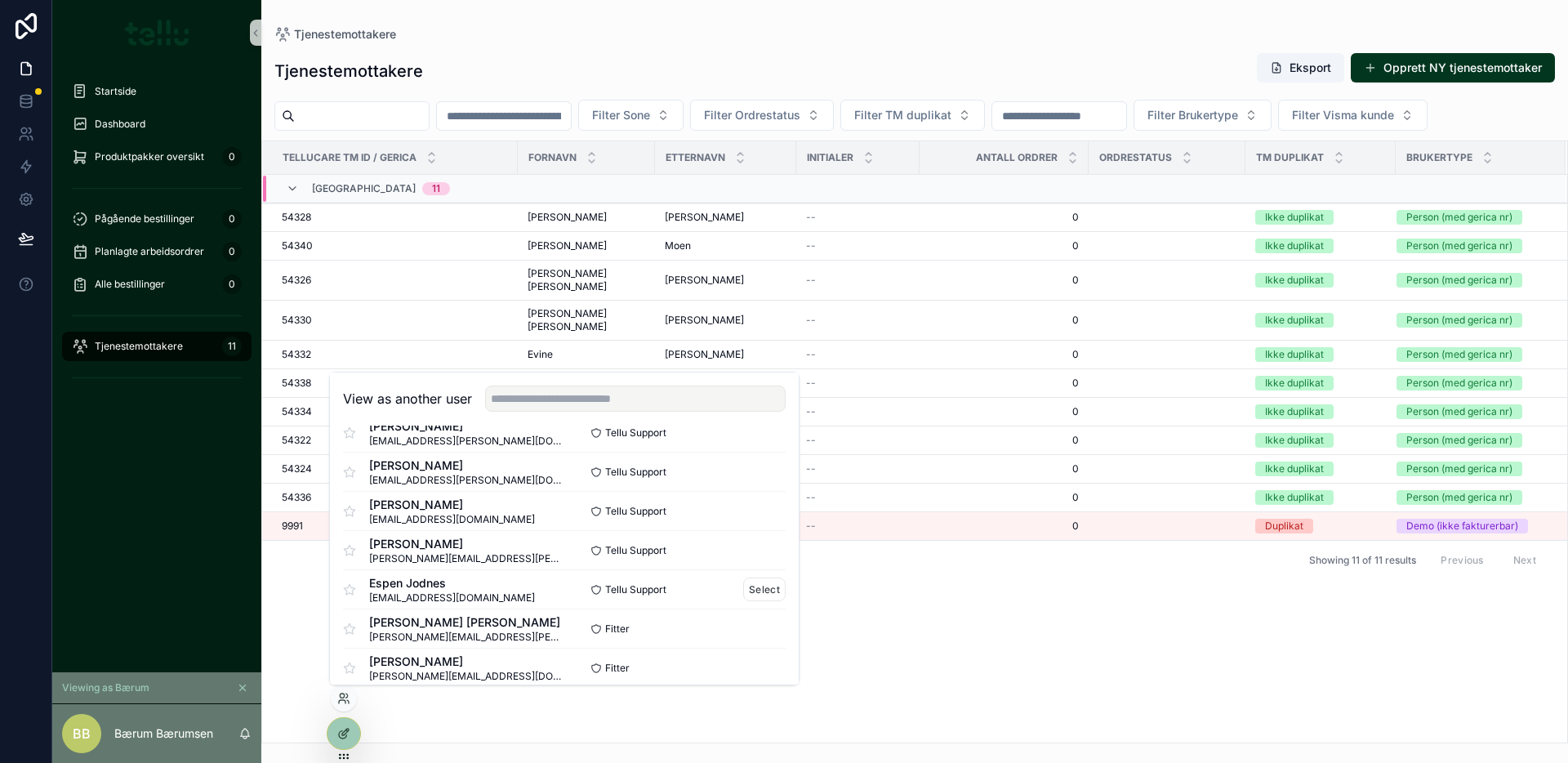
scroll to position [643, 0]
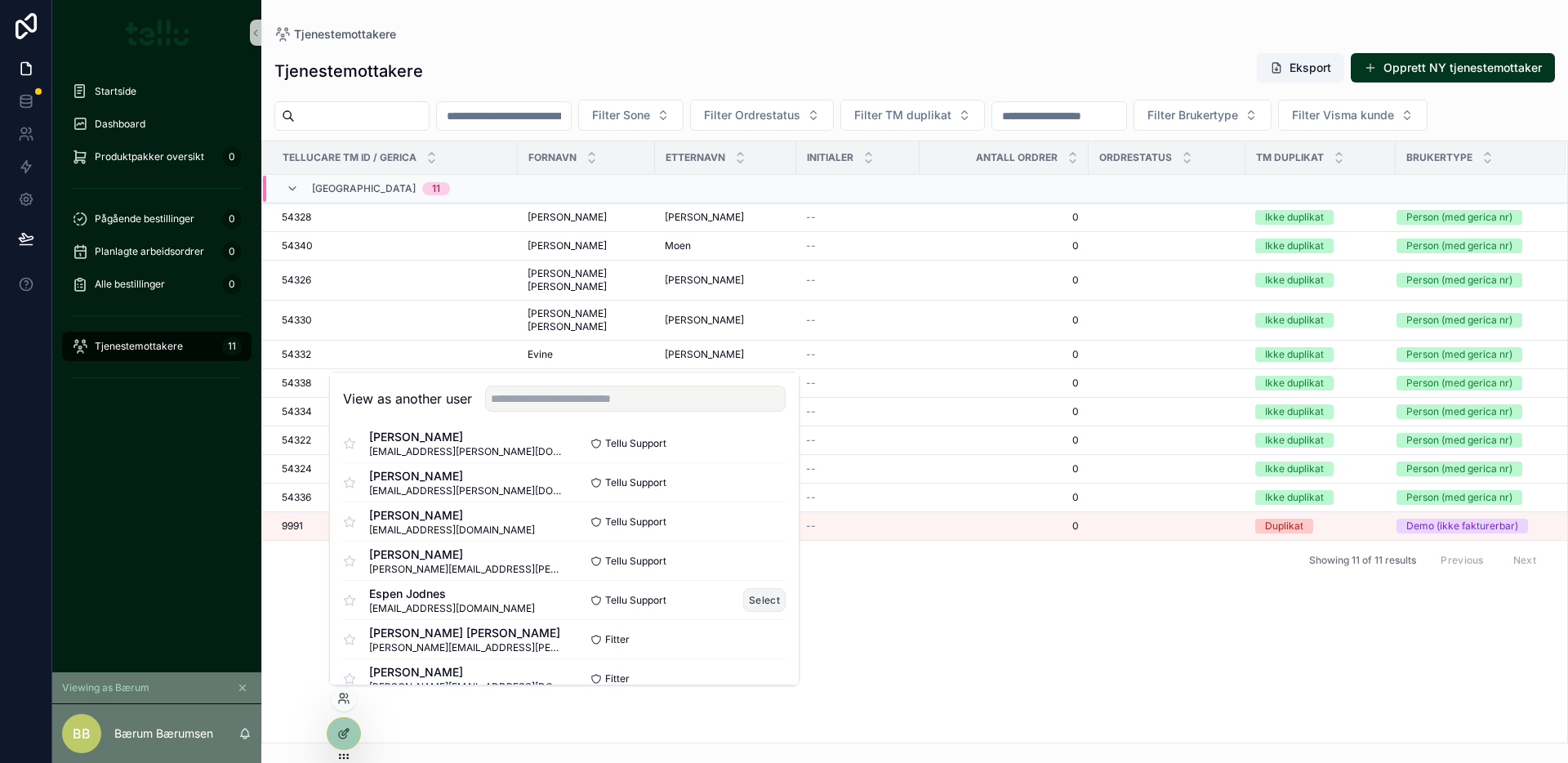
click at [749, 601] on font "Select" at bounding box center [765, 599] width 31 height 13
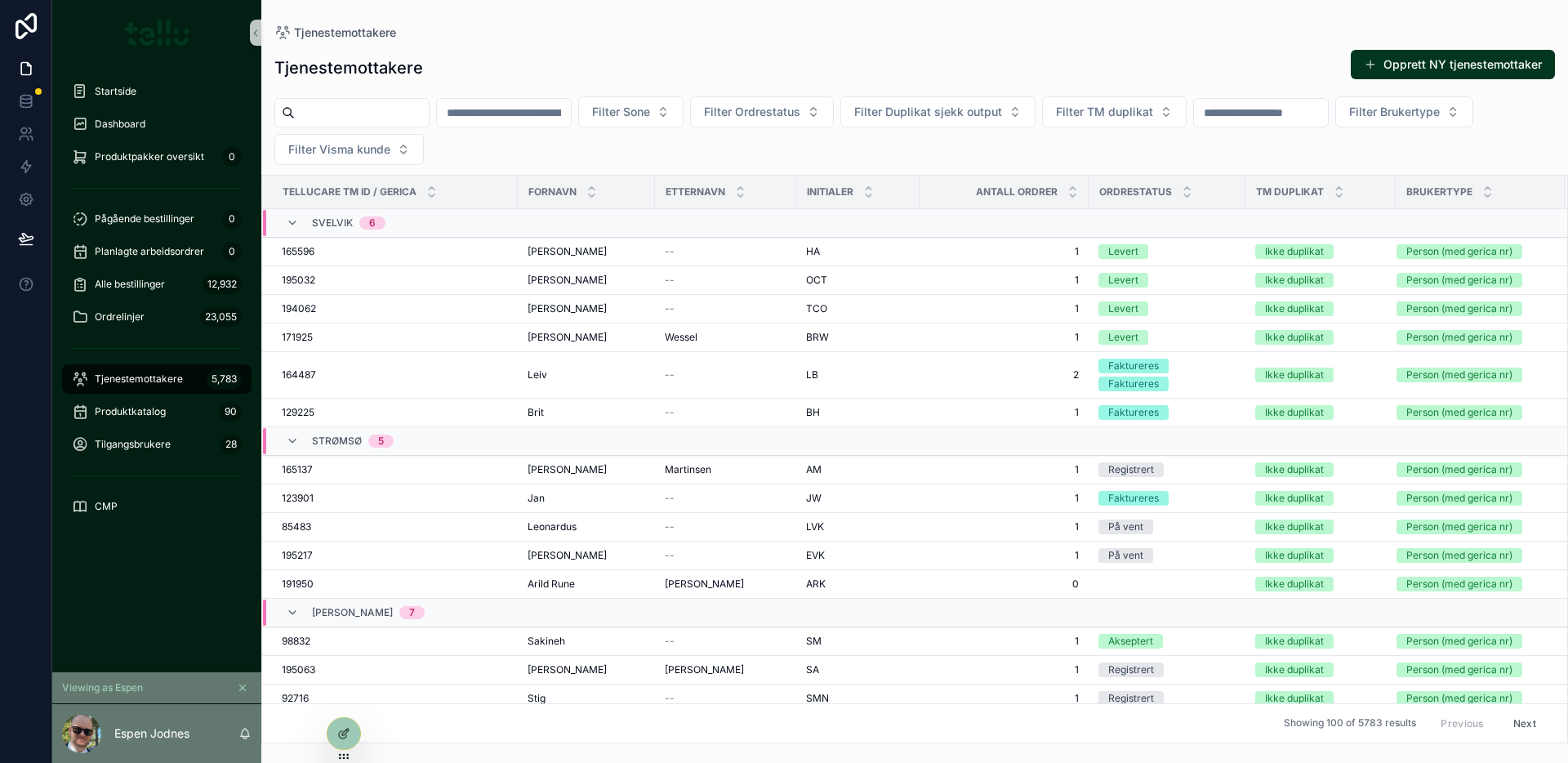
click at [172, 379] on span "Tjenestemottakere" at bounding box center [138, 379] width 88 height 13
click at [160, 376] on span "Tjenestemottakere" at bounding box center [138, 379] width 88 height 13
click at [24, 104] on icon at bounding box center [26, 101] width 16 height 16
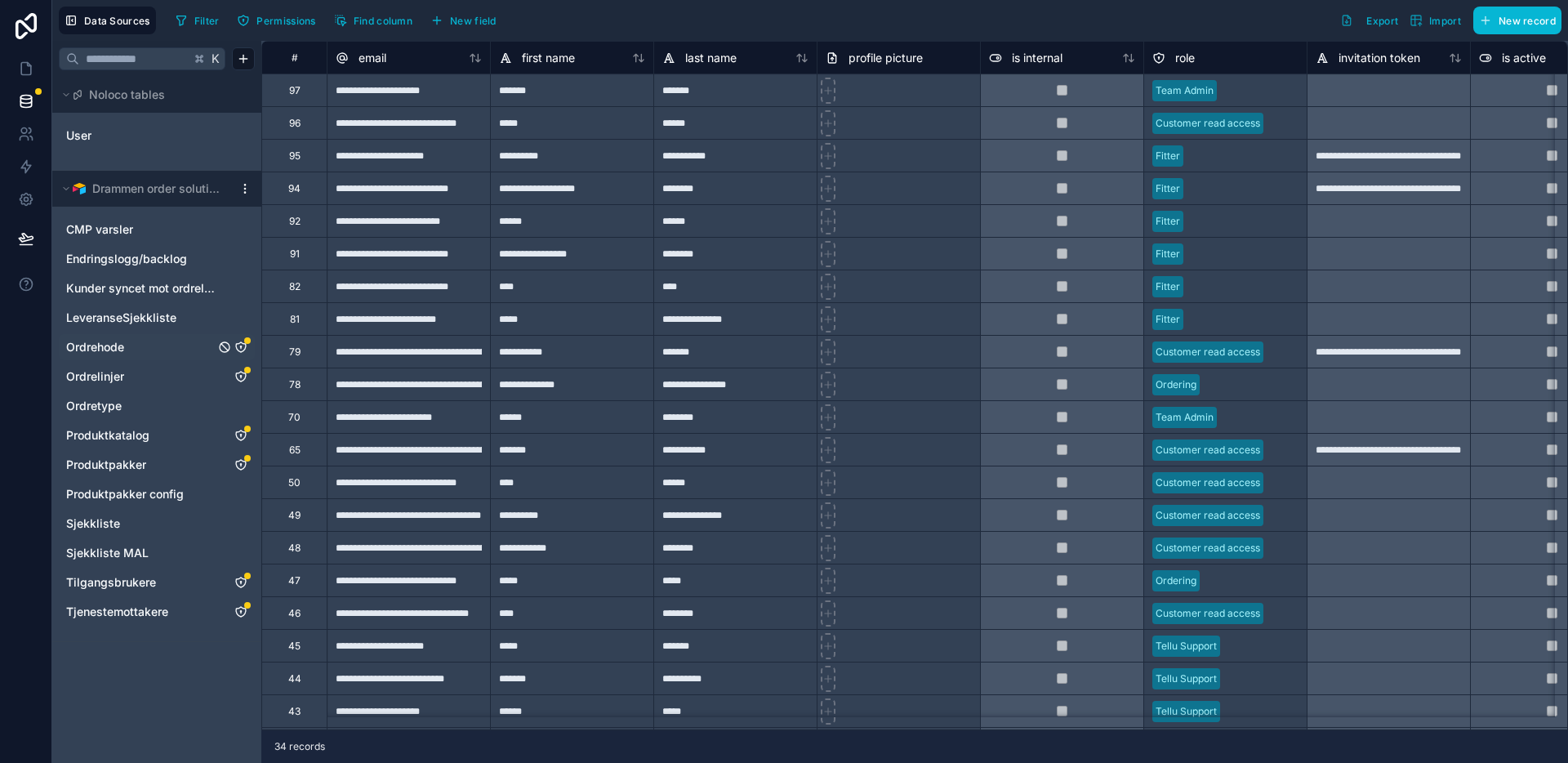
click at [241, 343] on icon "Order header" at bounding box center [240, 347] width 13 height 13
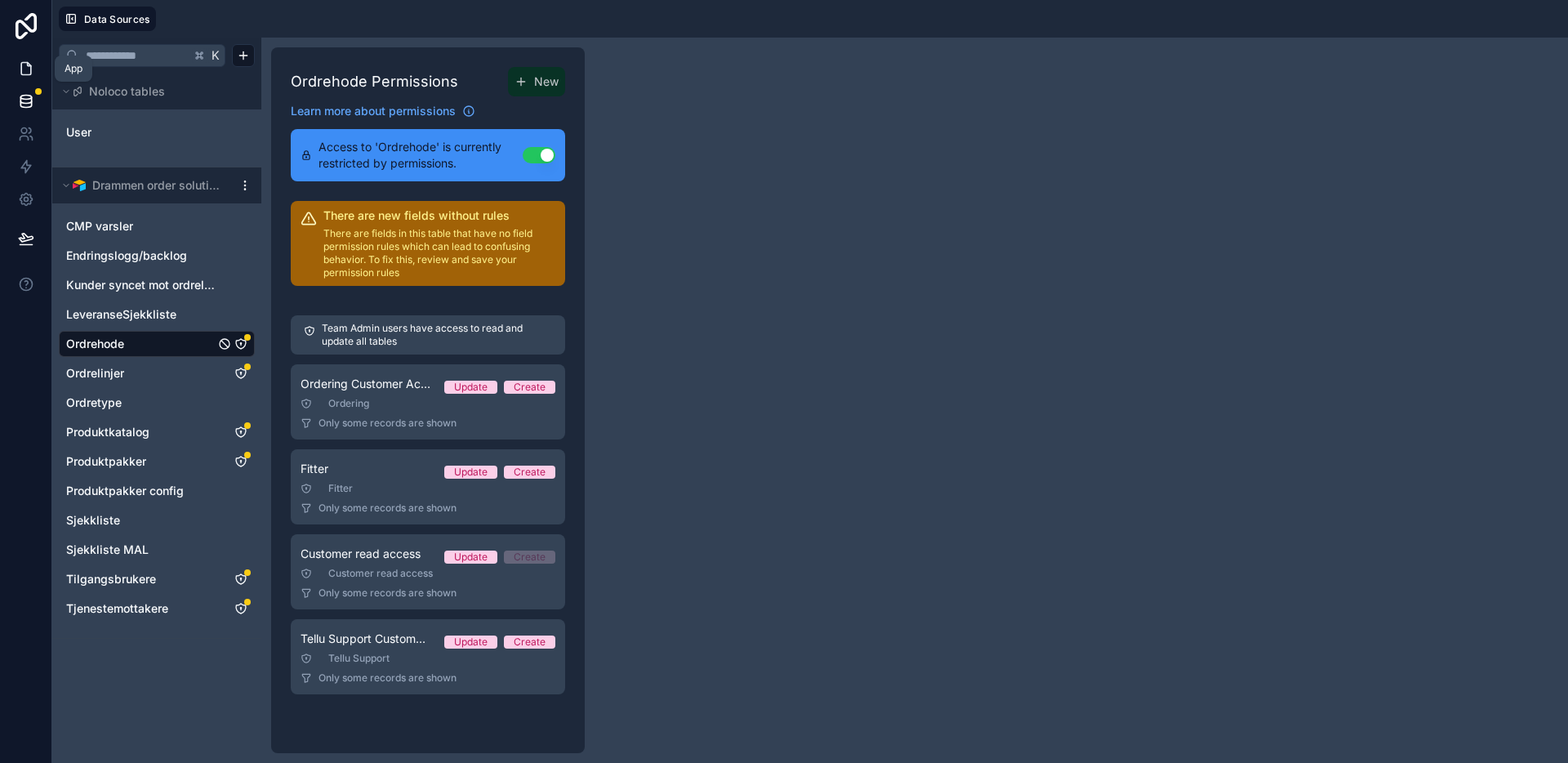
click at [29, 73] on icon at bounding box center [26, 68] width 16 height 16
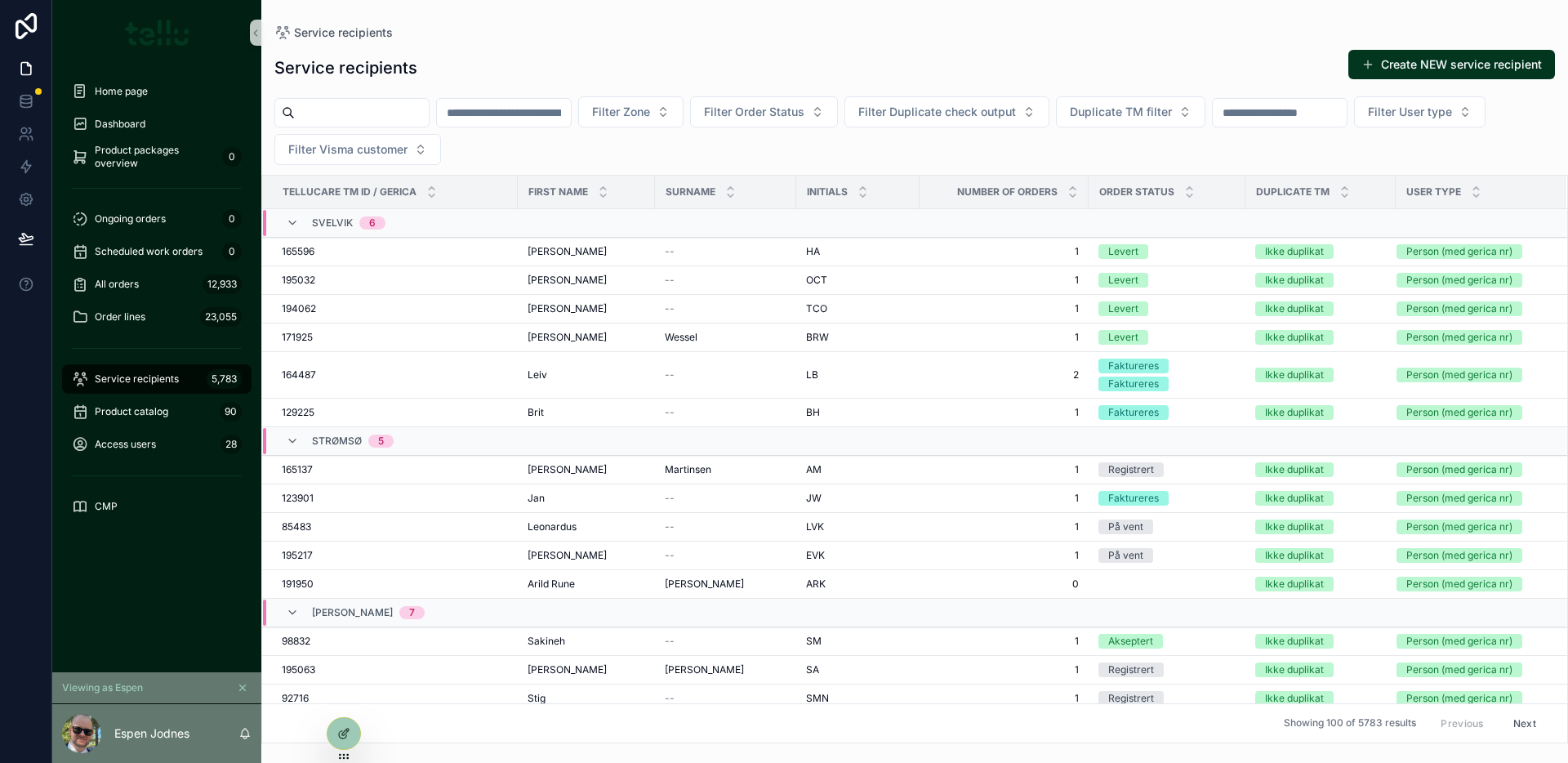
click at [244, 687] on icon "scrollable content" at bounding box center [243, 687] width 12 height 12
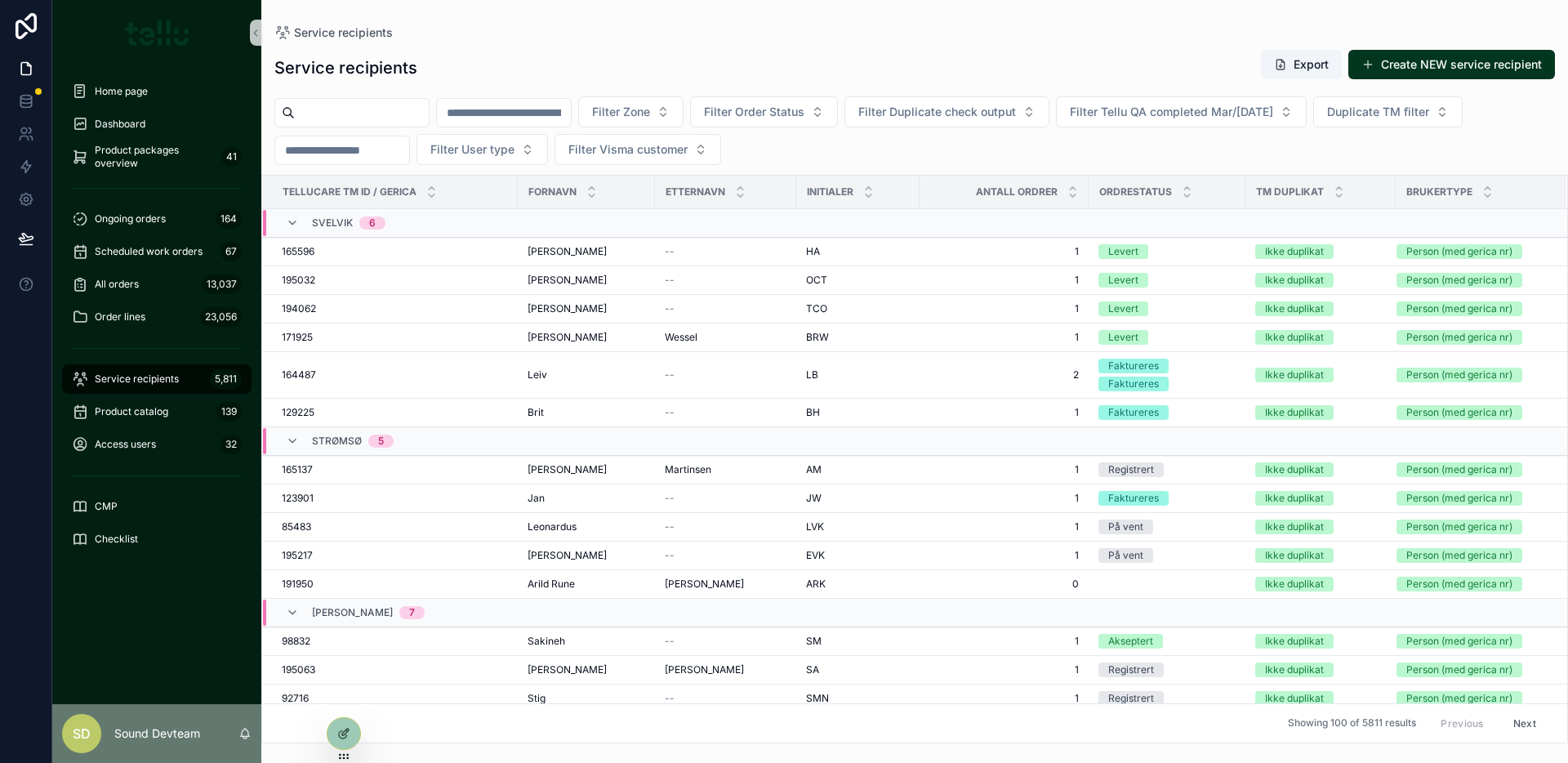
click at [155, 386] on div "Service recipients 5,811" at bounding box center [156, 379] width 169 height 26
click at [158, 379] on font "Service recipients" at bounding box center [136, 379] width 84 height 13
click at [1442, 70] on font "Create NEW service recipient" at bounding box center [1462, 64] width 161 height 14
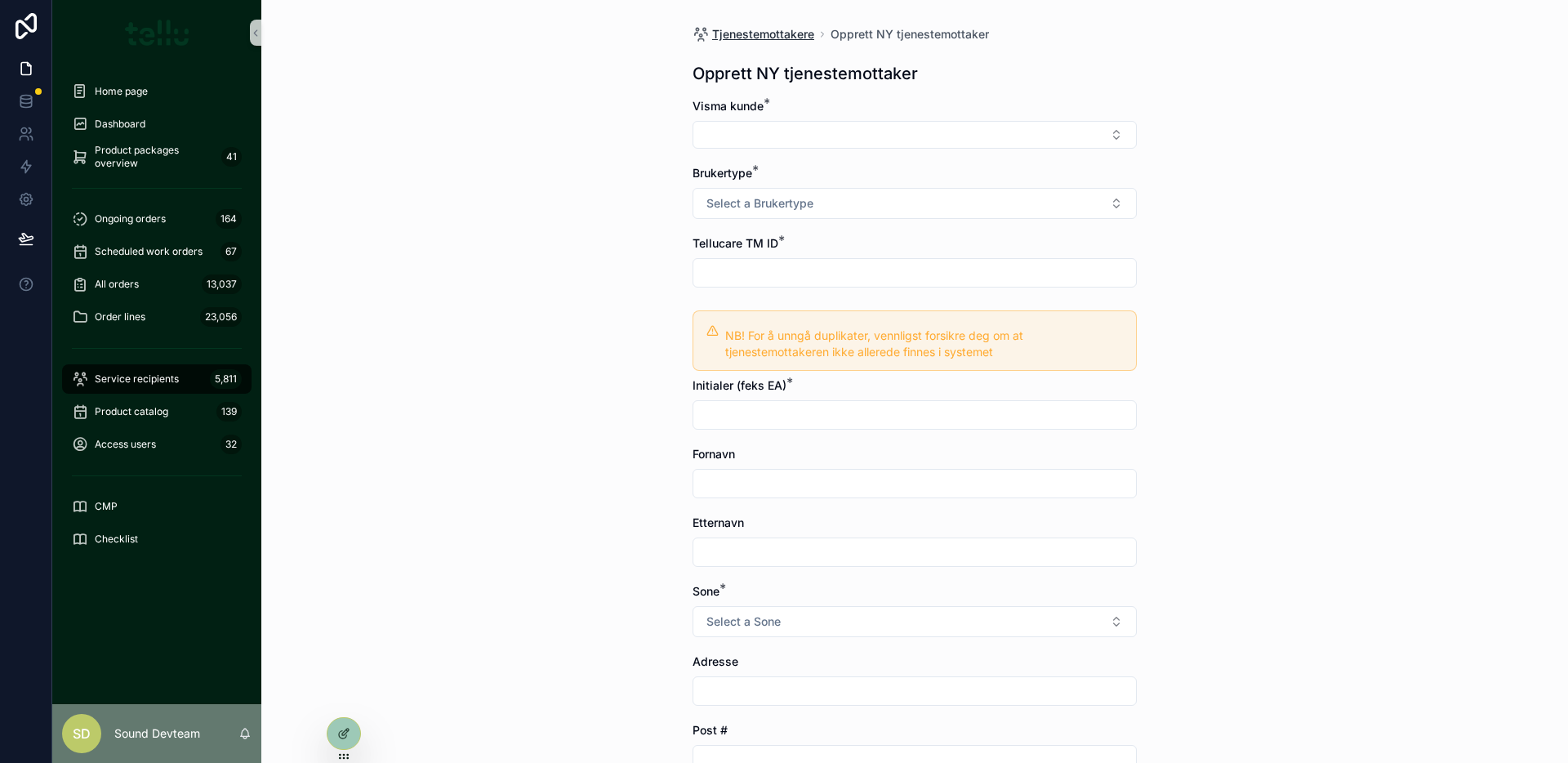
click at [755, 38] on span "Tjenestemottakere" at bounding box center [763, 34] width 102 height 16
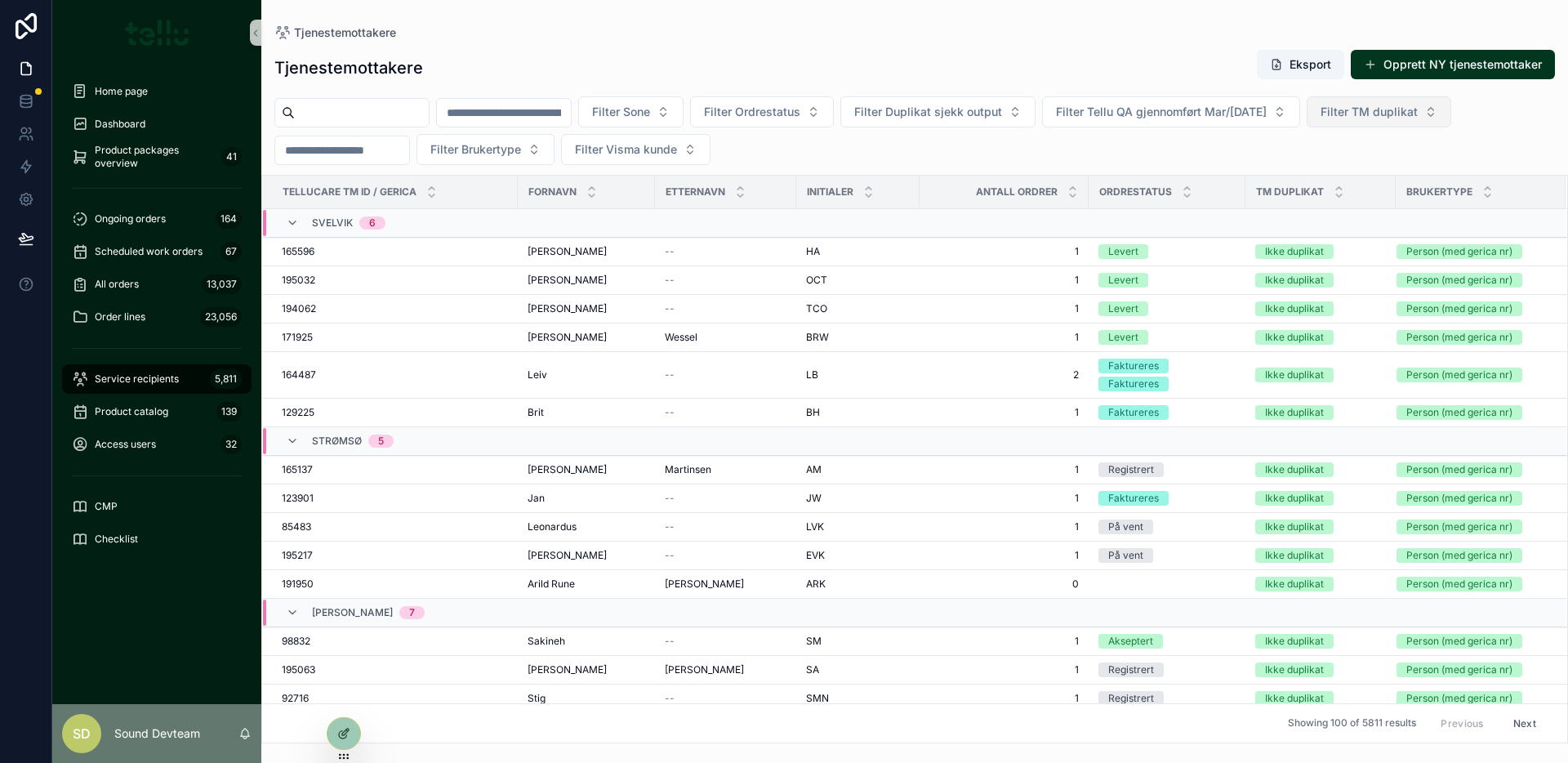
click at [1417, 117] on span "Filter TM duplikat" at bounding box center [1369, 111] width 97 height 16
click at [838, 44] on div "Tjenestemottakere Eksport Opprett NY tjenestemottaker Filter Sone Filter Ordres…" at bounding box center [915, 390] width 1307 height 704
click at [653, 148] on span "Filter Visma kunde" at bounding box center [625, 149] width 102 height 16
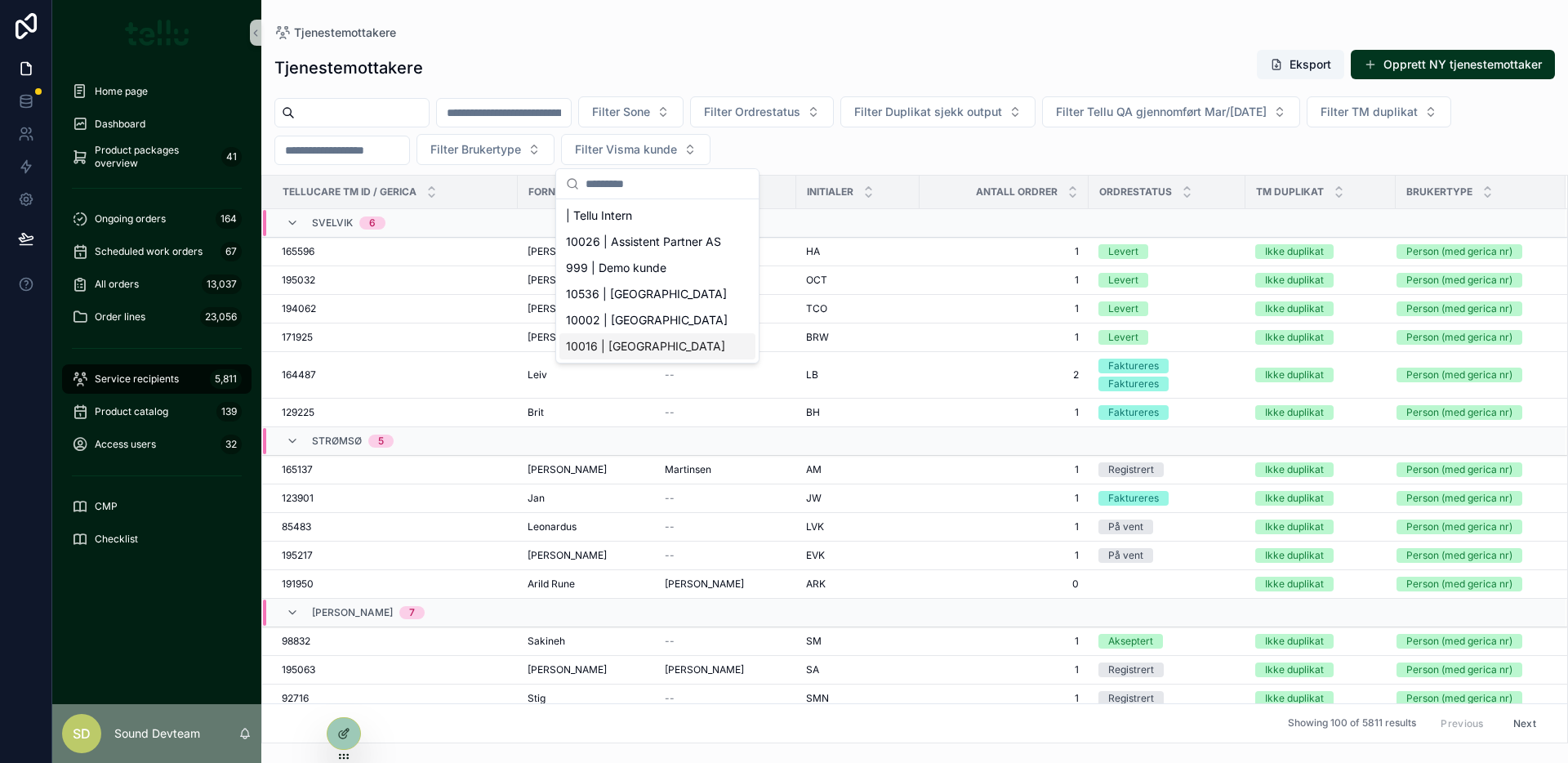
click at [660, 344] on span "10016 | Asker Kommune" at bounding box center [646, 346] width 160 height 16
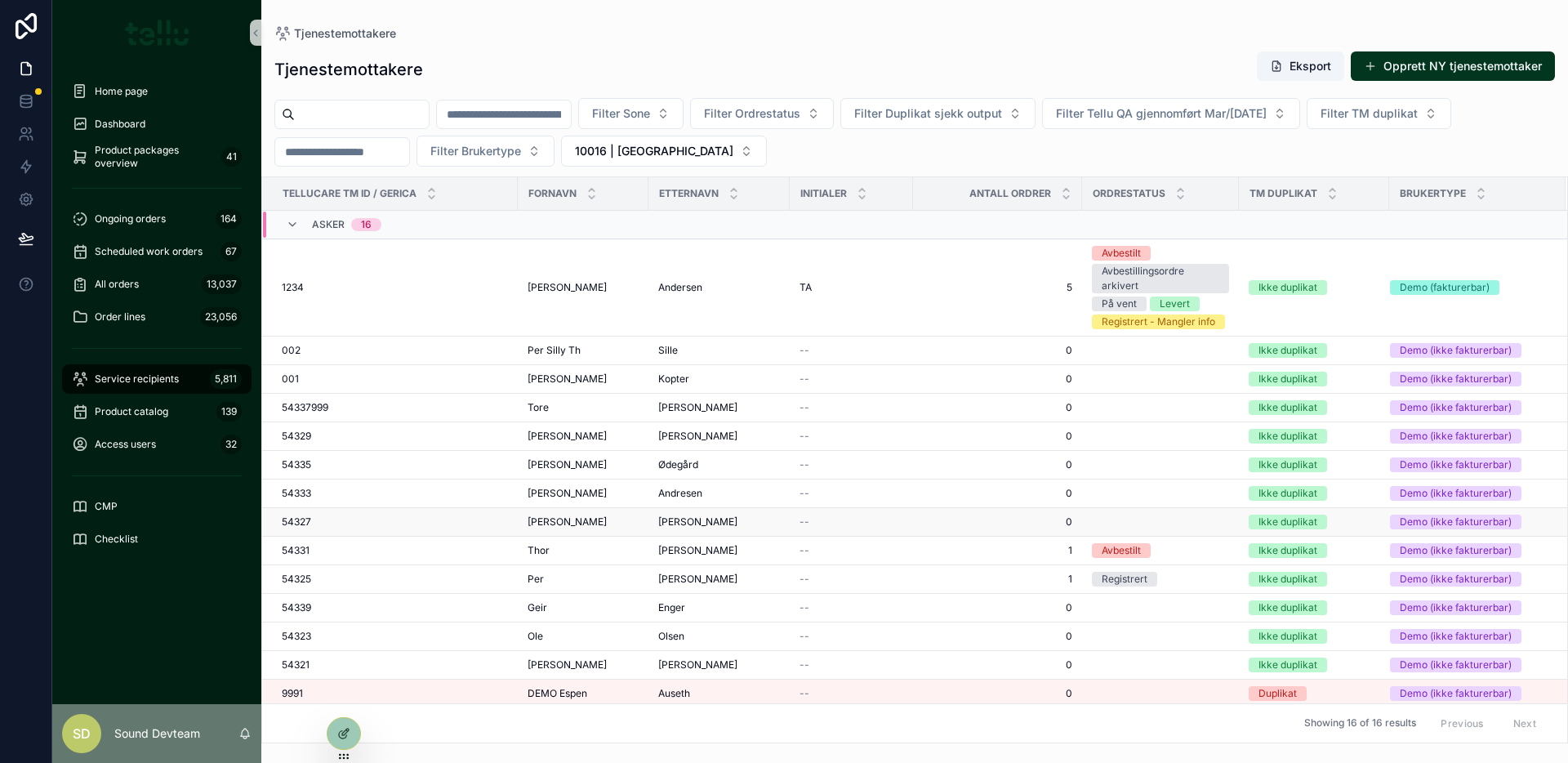
scroll to position [94, 0]
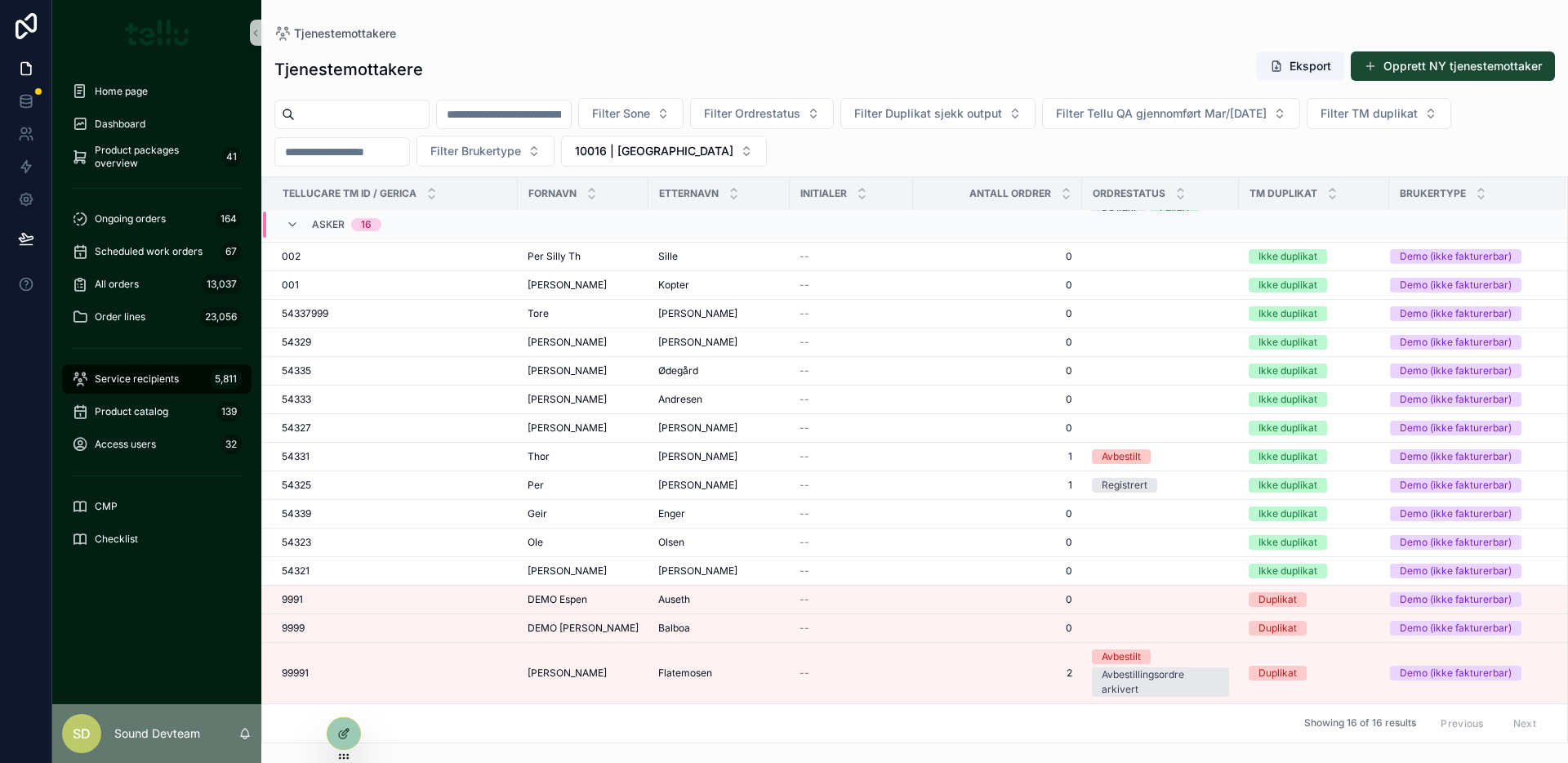
click at [1462, 64] on button "Opprett NY tjenestemottaker" at bounding box center [1452, 66] width 204 height 29
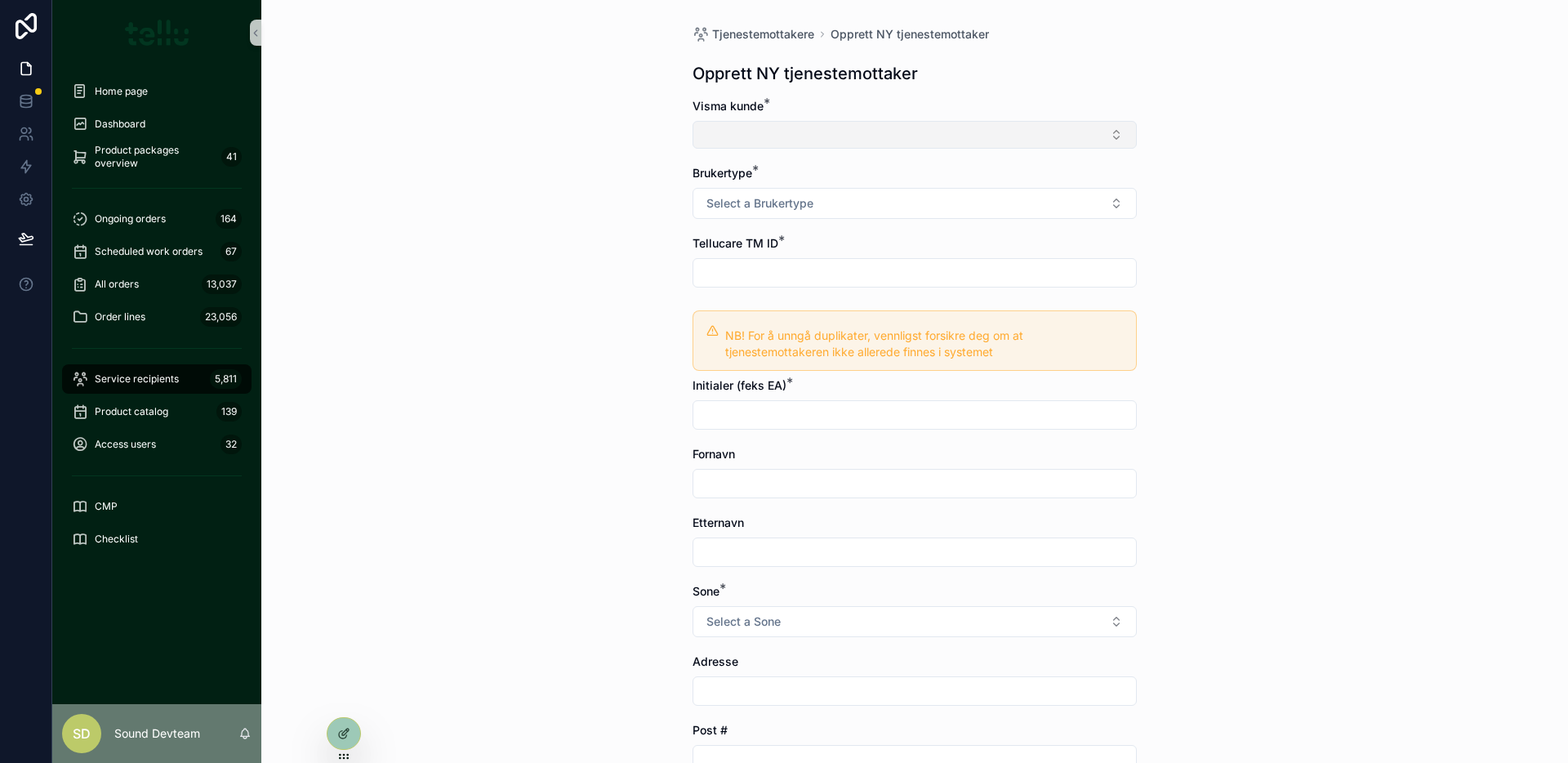
click at [849, 118] on div "Visma kunde *" at bounding box center [914, 123] width 444 height 50
click at [848, 126] on button "Select Button" at bounding box center [914, 135] width 444 height 28
drag, startPoint x: 546, startPoint y: 144, endPoint x: 571, endPoint y: 140, distance: 25.3
click at [546, 144] on div "Tjenestemottakere Opprett NY tjenestemottaker Opprett NY tjenestemottaker Visma…" at bounding box center [915, 382] width 1307 height 763
click at [766, 134] on button "Select Button" at bounding box center [914, 135] width 444 height 28
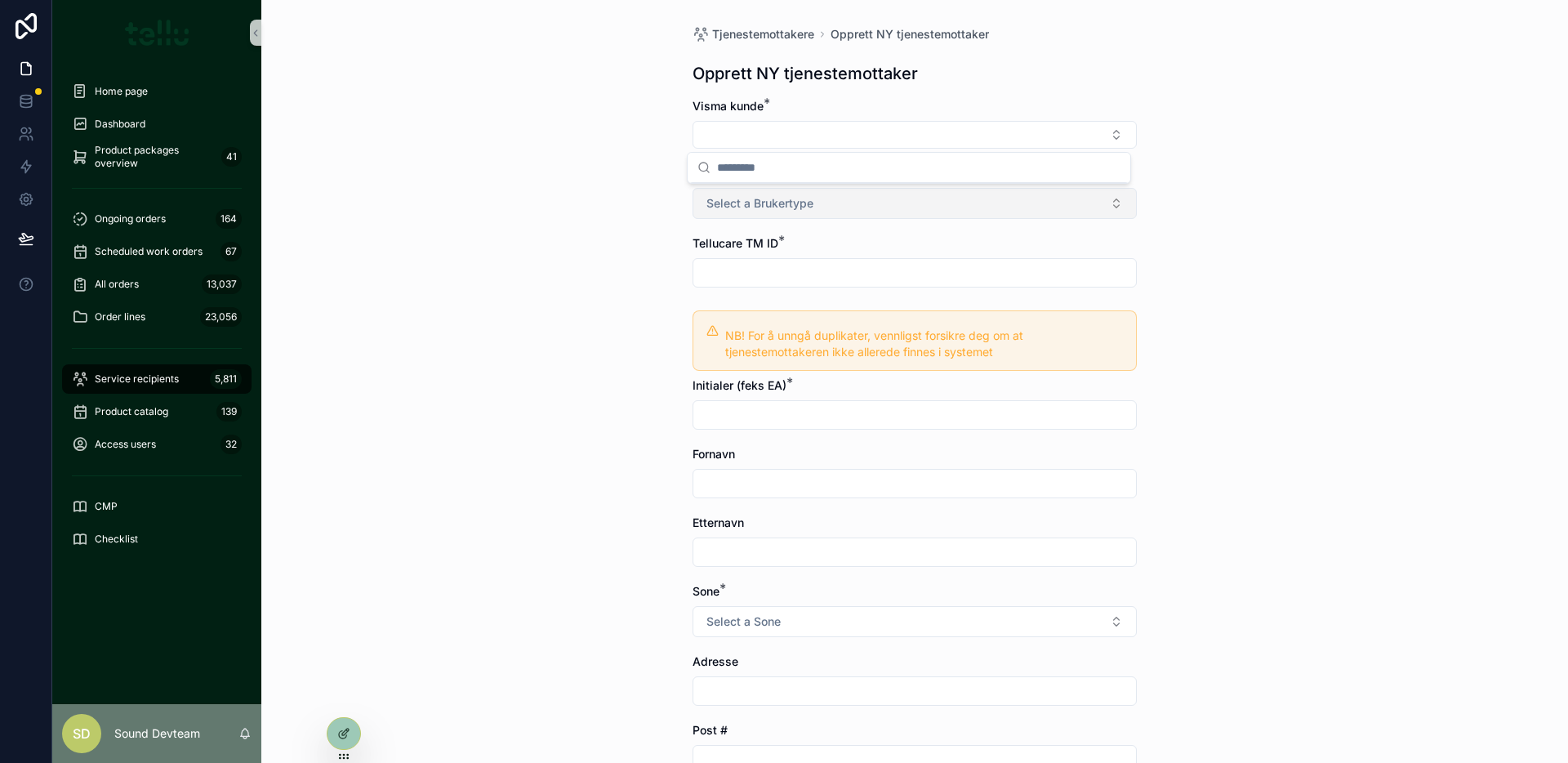
click at [769, 194] on button "Select a Brukertype" at bounding box center [914, 203] width 444 height 31
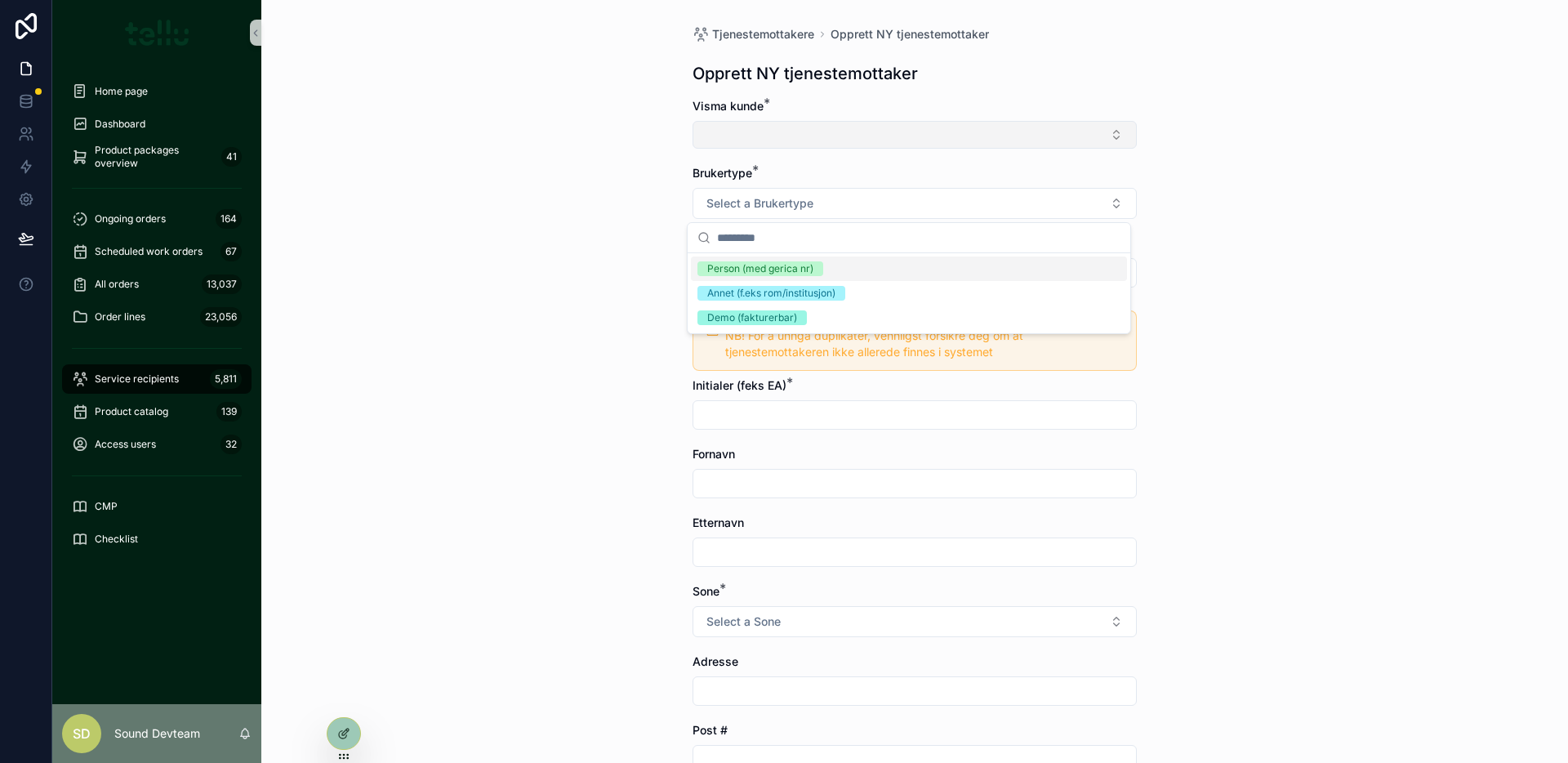
click at [760, 143] on button "Select Button" at bounding box center [914, 135] width 444 height 28
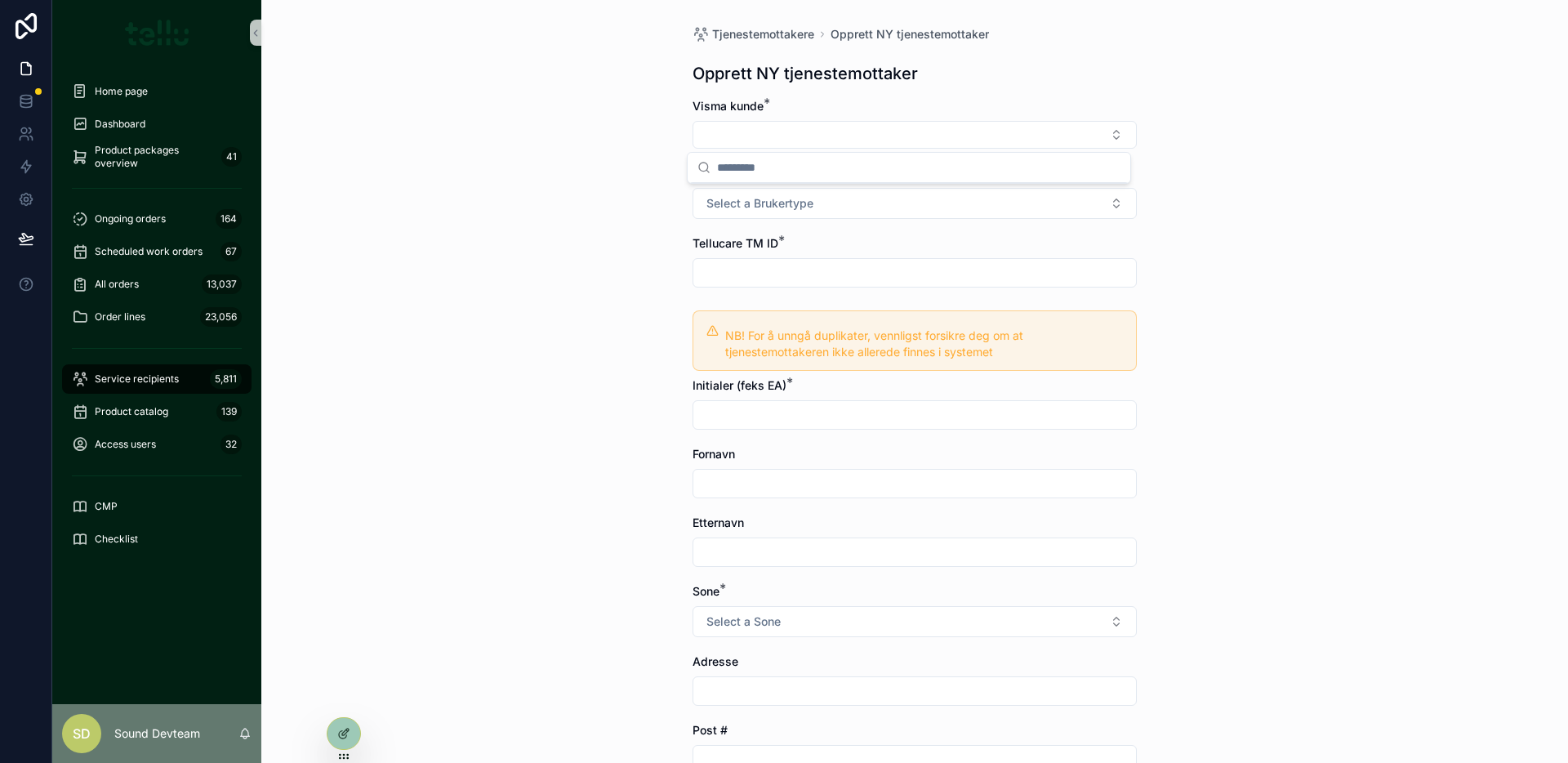
click at [744, 280] on input "scrollable content" at bounding box center [914, 273] width 442 height 23
click at [598, 279] on div "Tjenestemottakere Opprett NY tjenestemottaker Opprett NY tjenestemottaker Visma…" at bounding box center [915, 382] width 1307 height 763
click at [723, 405] on input "scrollable content" at bounding box center [914, 415] width 442 height 23
click at [612, 401] on div "Tjenestemottakere Opprett NY tjenestemottaker Opprett NY tjenestemottaker Visma…" at bounding box center [915, 382] width 1307 height 763
click at [775, 139] on button "Select Button" at bounding box center [914, 135] width 444 height 28
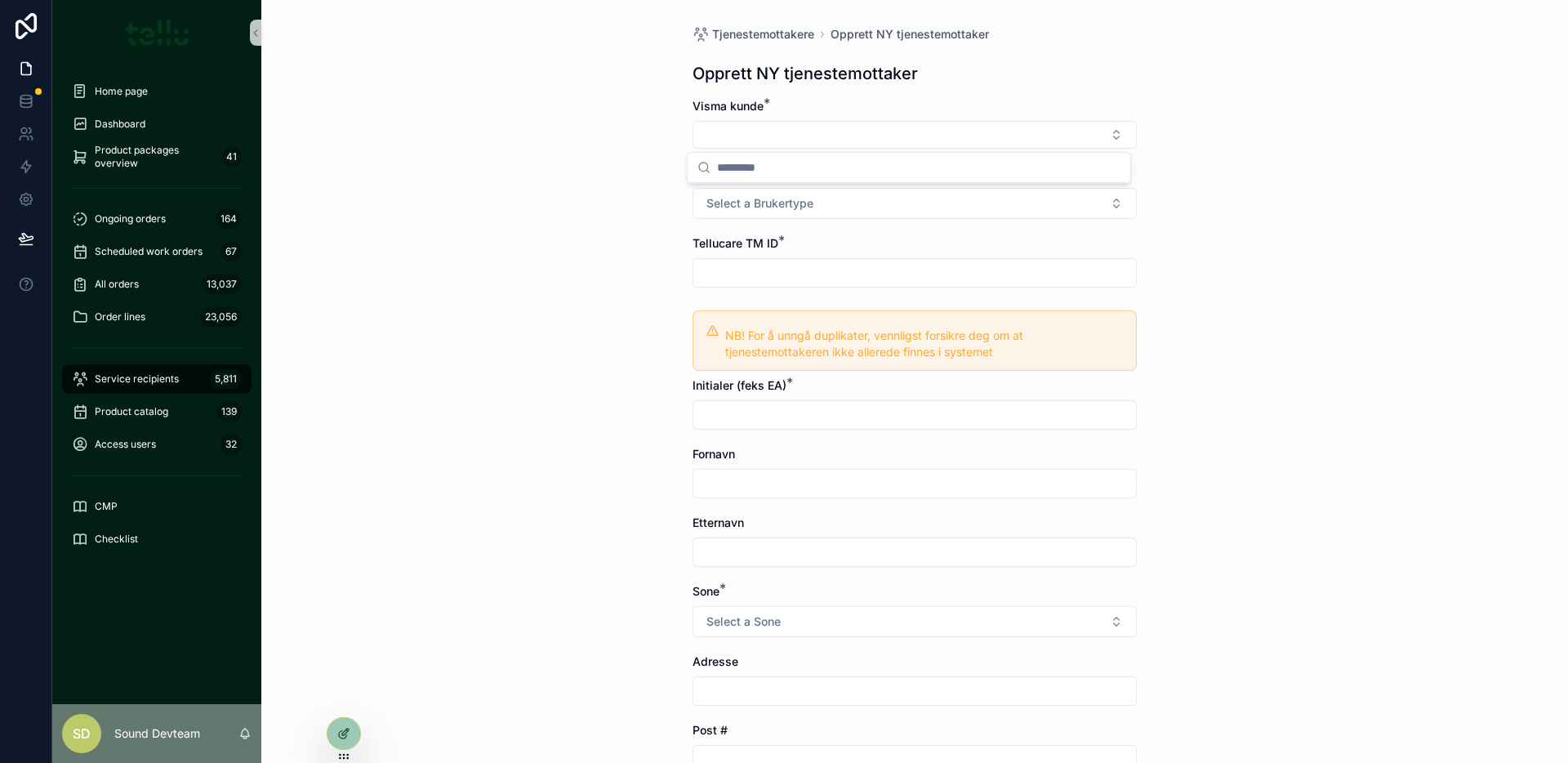
click at [629, 163] on div "Tjenestemottakere Opprett NY tjenestemottaker Opprett NY tjenestemottaker Visma…" at bounding box center [915, 382] width 1307 height 763
click at [26, 96] on icon at bounding box center [25, 98] width 11 height 4
